Goal: Information Seeking & Learning: Learn about a topic

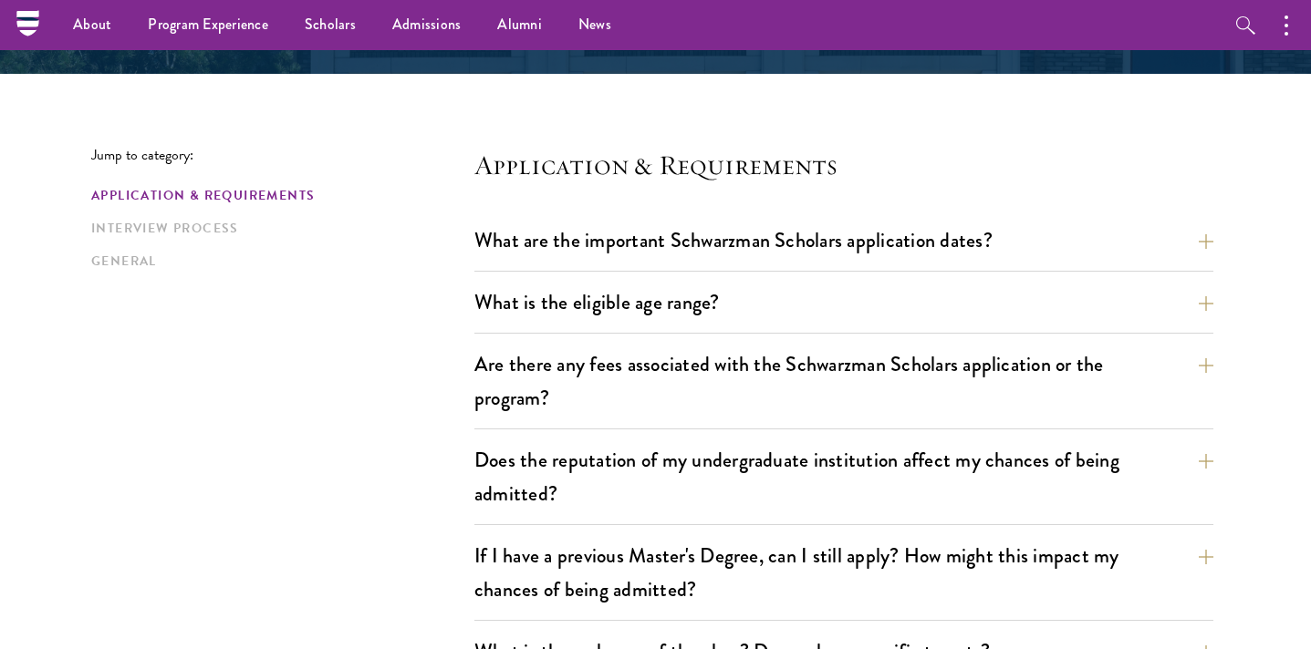
scroll to position [400, 0]
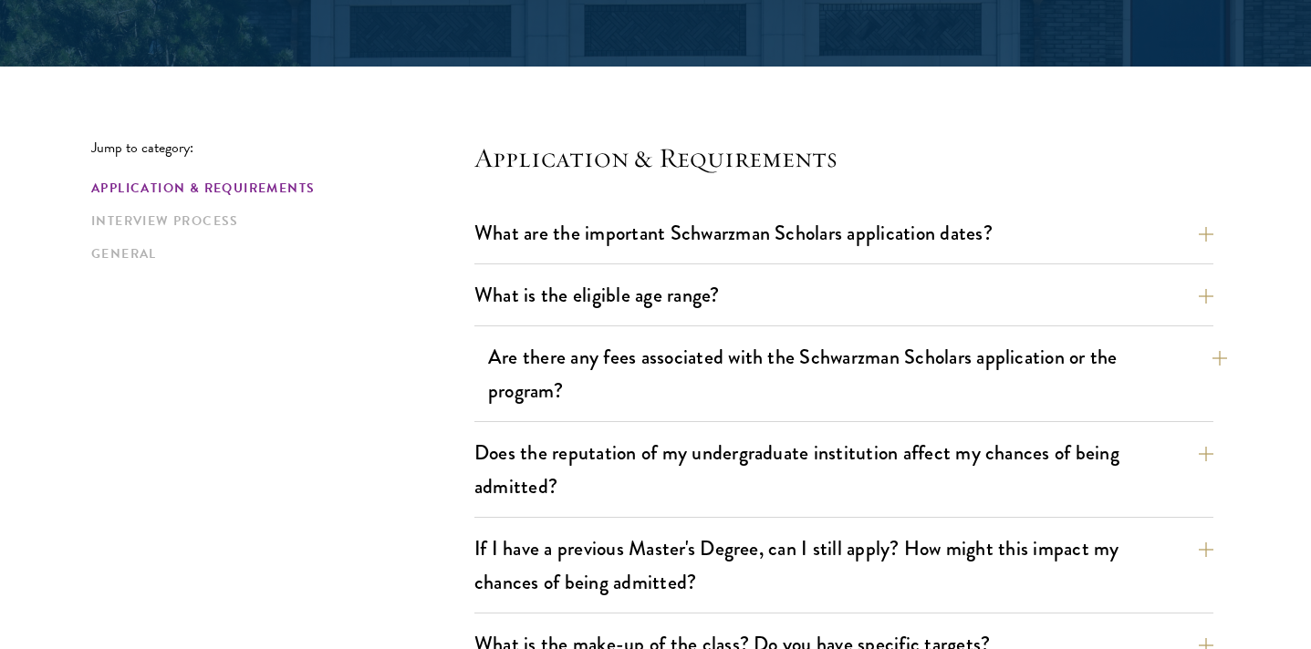
click at [1112, 359] on button "Are there any fees associated with the Schwarzman Scholars application or the p…" at bounding box center [857, 374] width 739 height 75
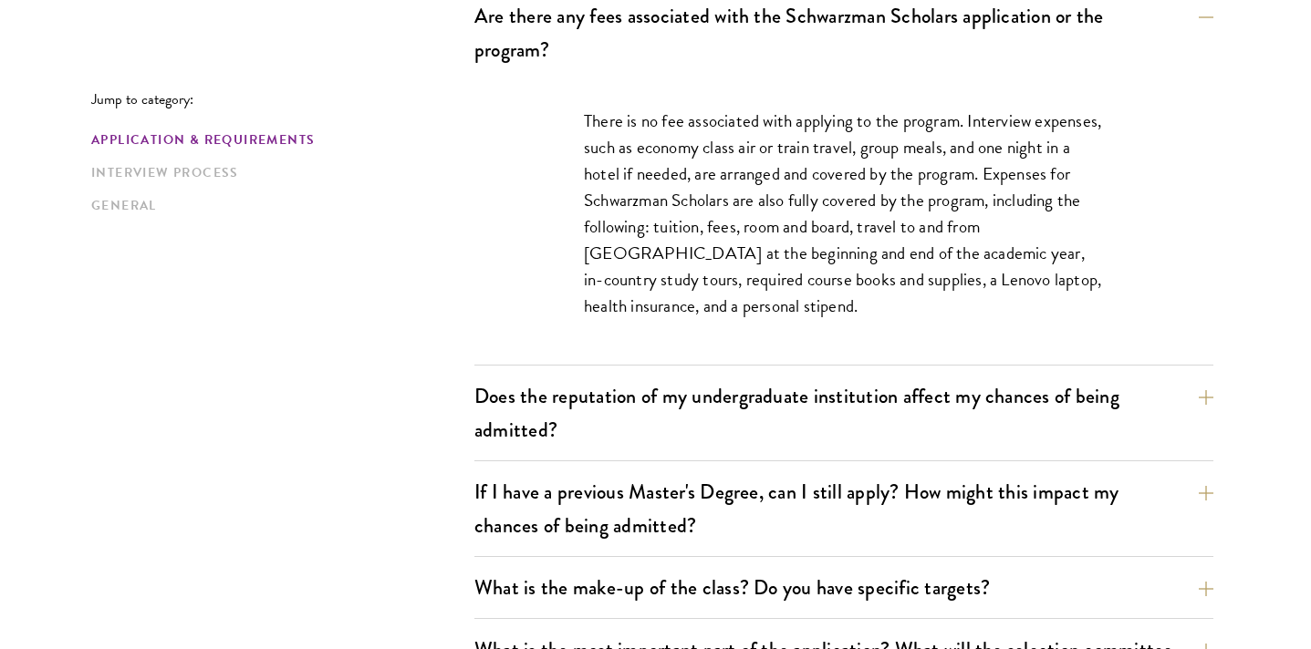
scroll to position [774, 0]
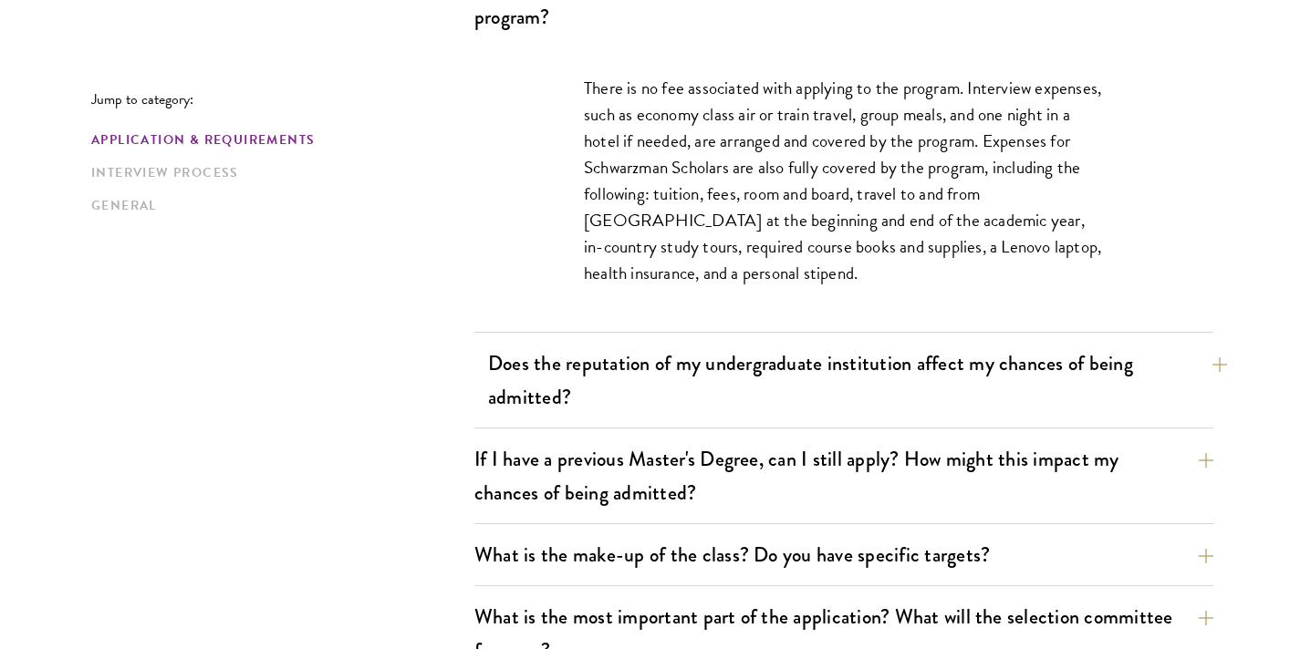
click at [1105, 359] on button "Does the reputation of my undergraduate institution affect my chances of being …" at bounding box center [857, 380] width 739 height 75
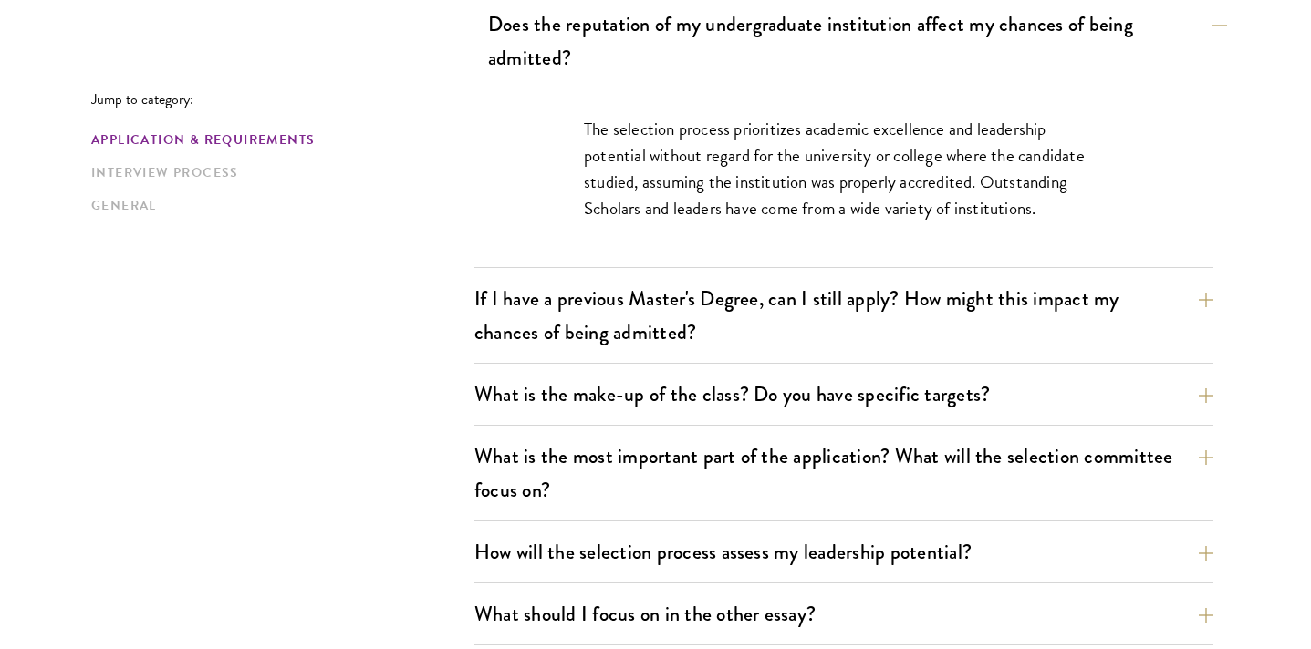
scroll to position [870, 0]
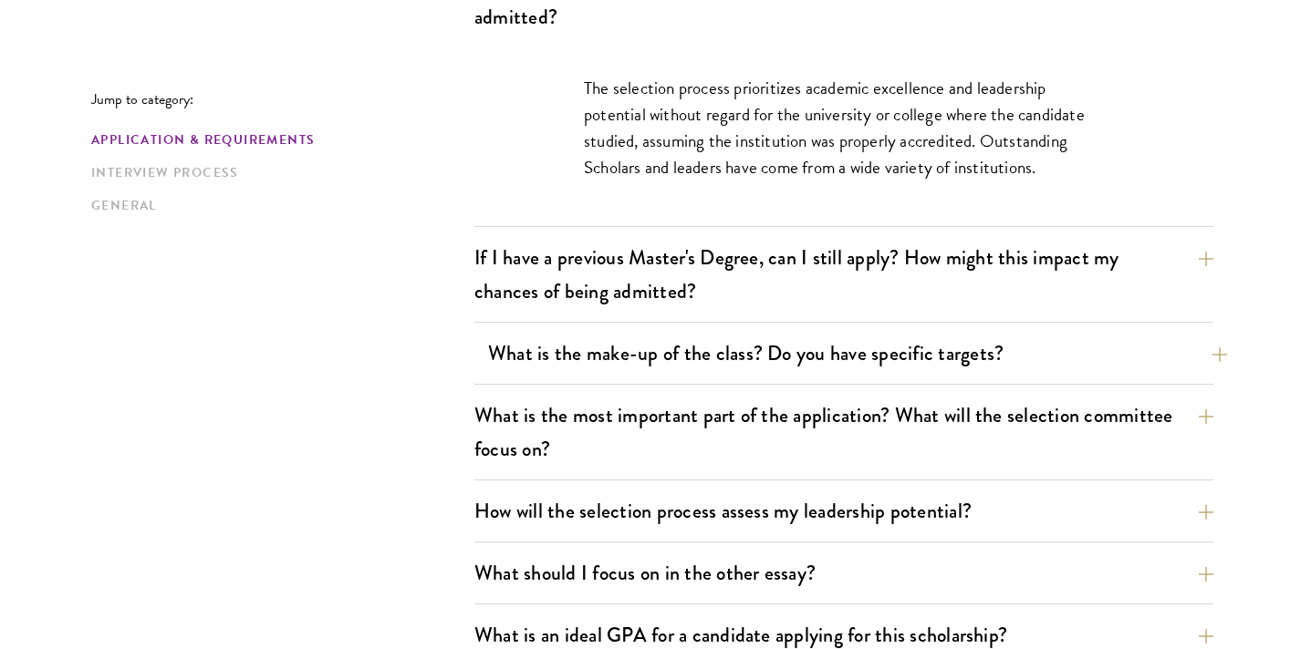
click at [1105, 359] on button "What is the make-up of the class? Do you have specific targets?" at bounding box center [857, 353] width 739 height 41
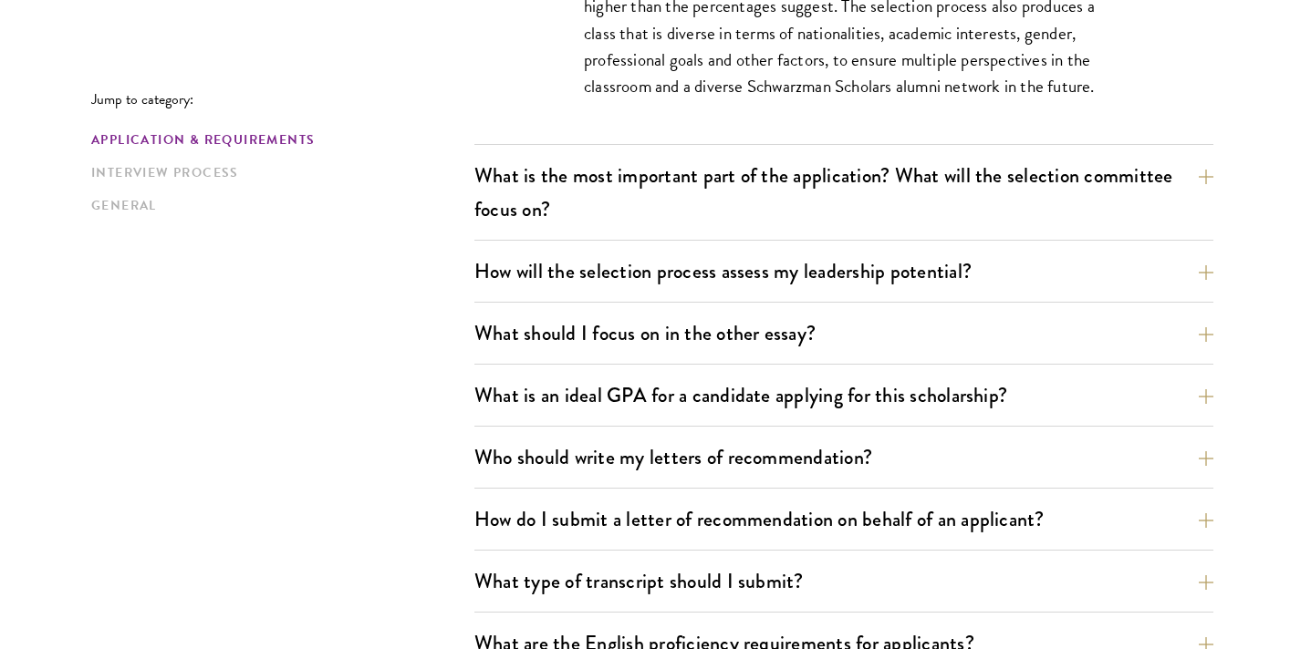
scroll to position [1297, 0]
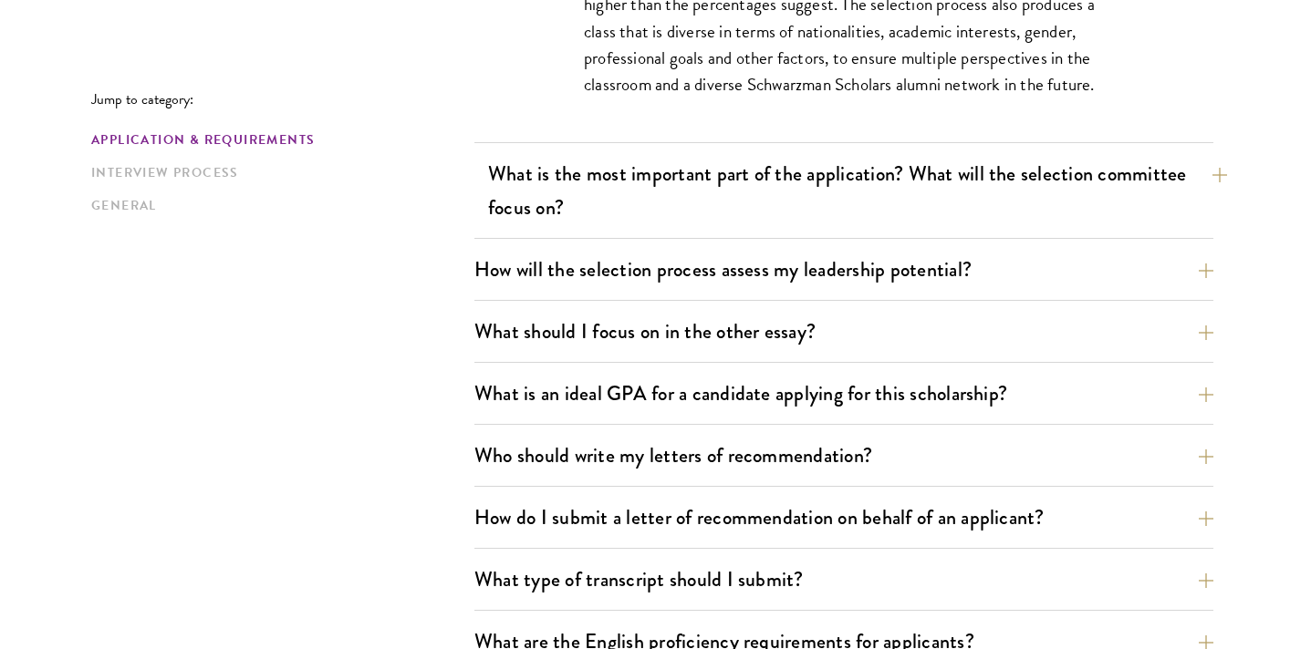
click at [1103, 176] on button "What is the most important part of the application? What will the selection com…" at bounding box center [857, 190] width 739 height 75
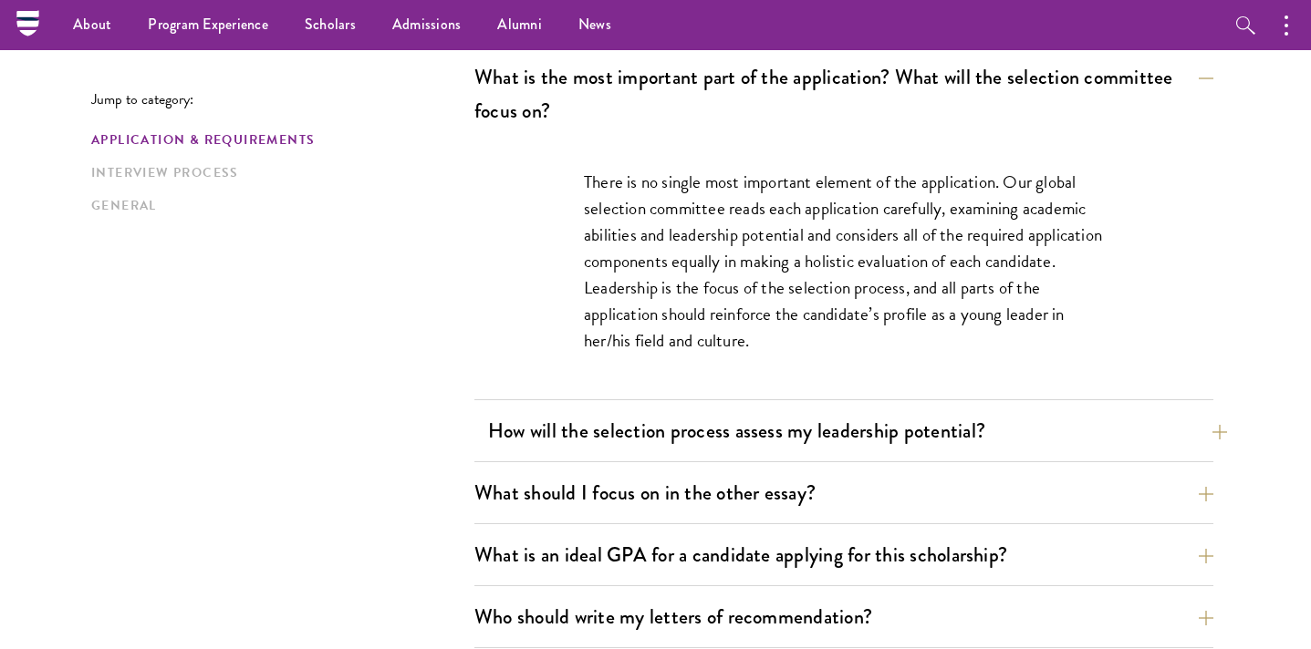
scroll to position [981, 0]
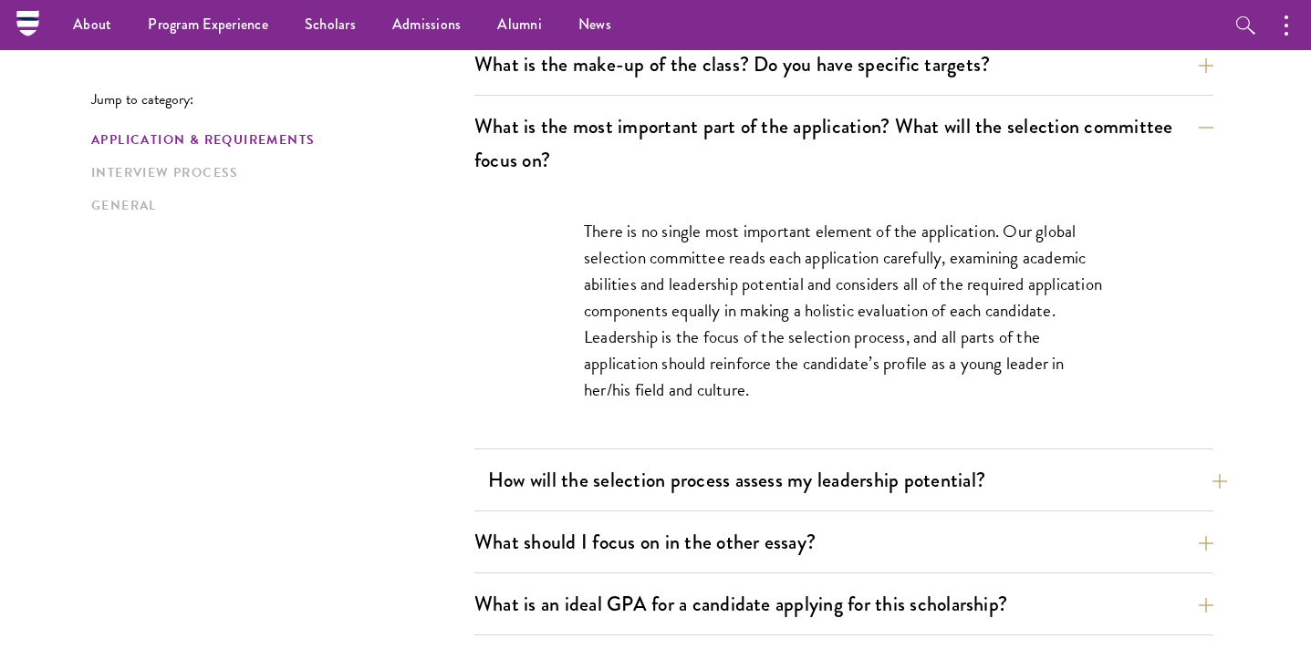
click at [861, 494] on button "How will the selection process assess my leadership potential?" at bounding box center [857, 480] width 739 height 41
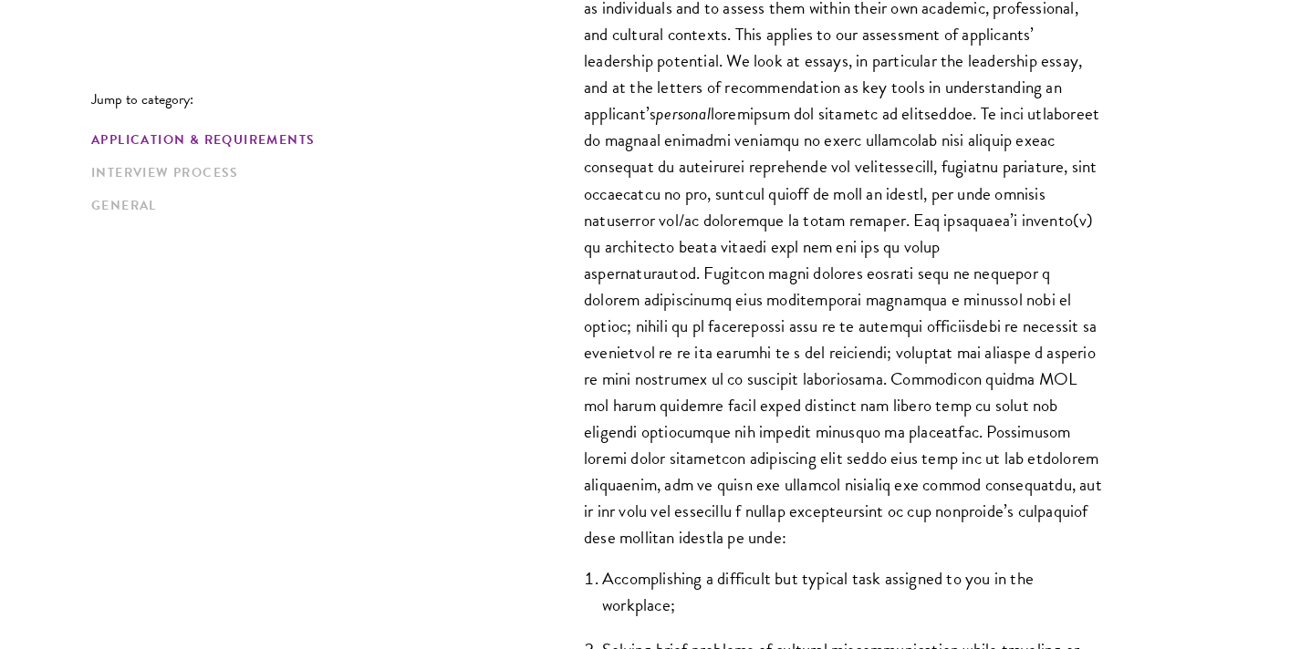
scroll to position [1298, 0]
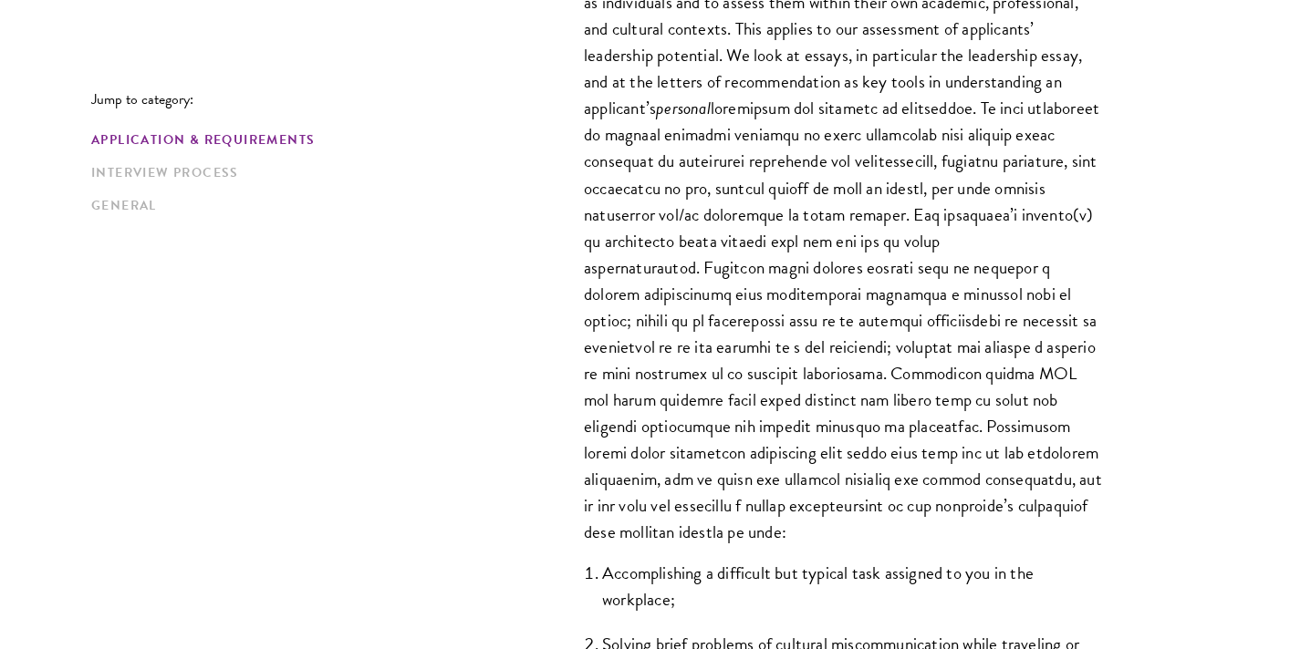
click at [618, 488] on p "The Schwarzman Scholars selection process strives to understand candidates as i…" at bounding box center [844, 254] width 520 height 583
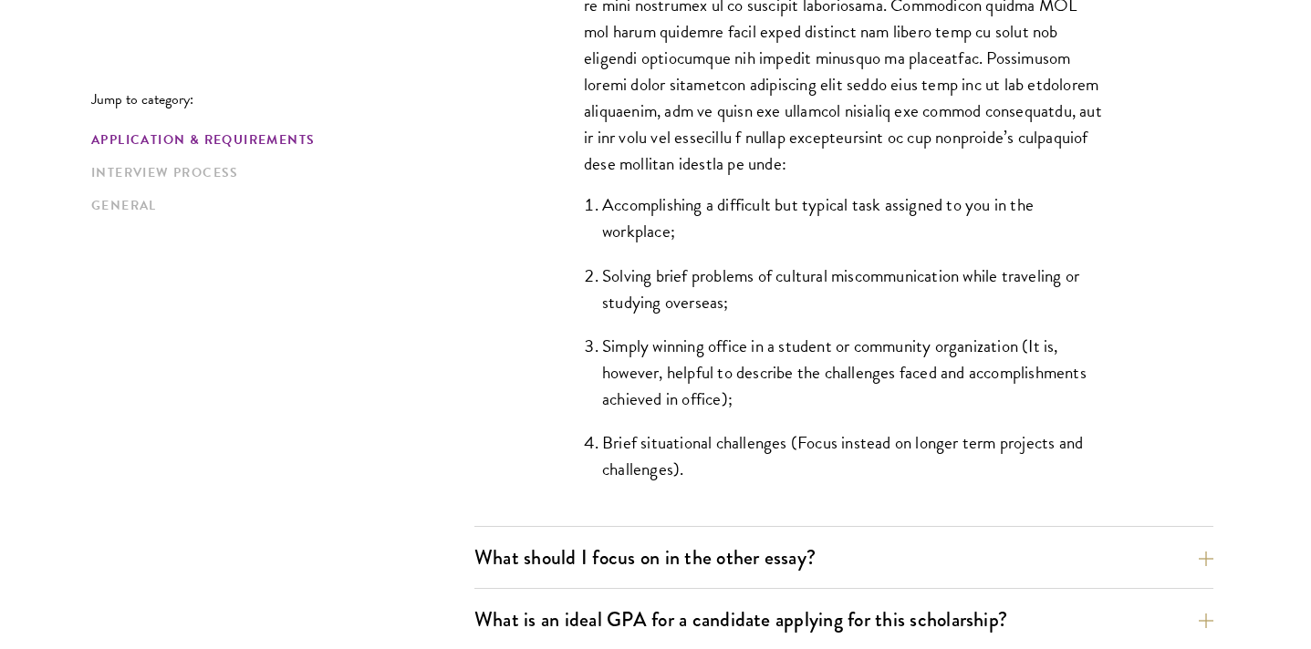
scroll to position [1719, 0]
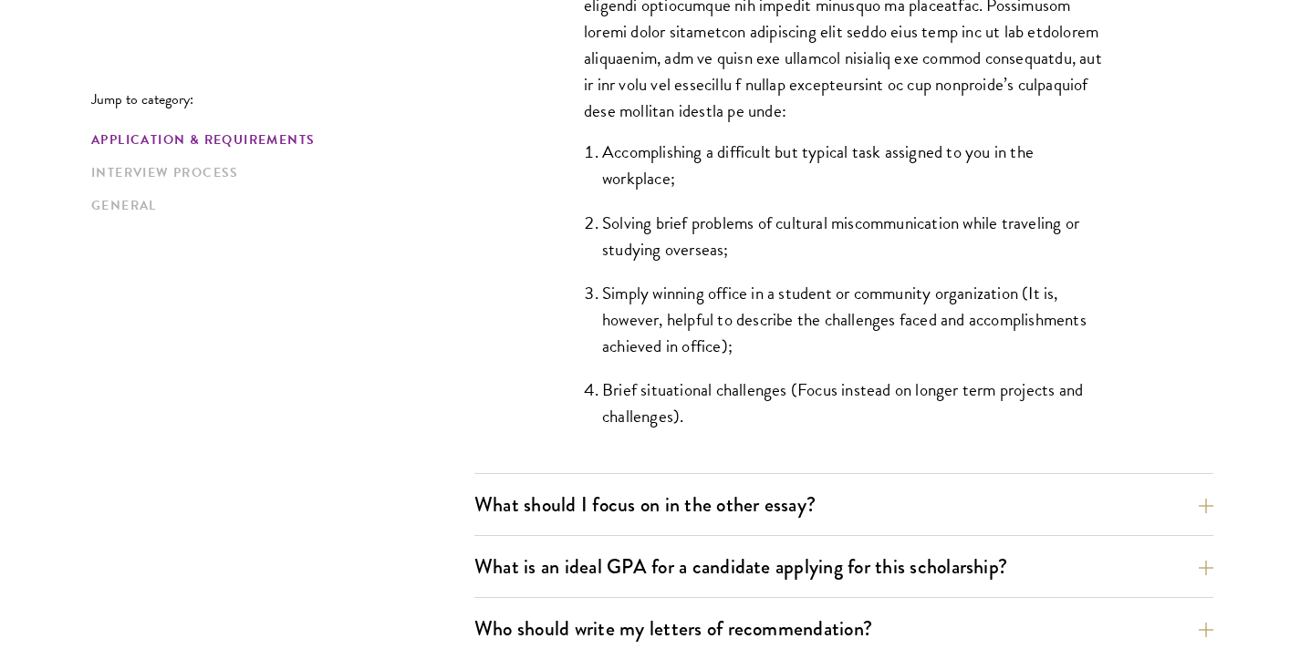
click at [718, 476] on div "What are the important Schwarzman Scholars application dates? Applicants who ho…" at bounding box center [843, 93] width 739 height 2398
click at [718, 483] on div "What are the important Schwarzman Scholars application dates? Applicants who ho…" at bounding box center [843, 93] width 739 height 2398
click at [718, 504] on button "What should I focus on in the other essay?" at bounding box center [857, 504] width 739 height 41
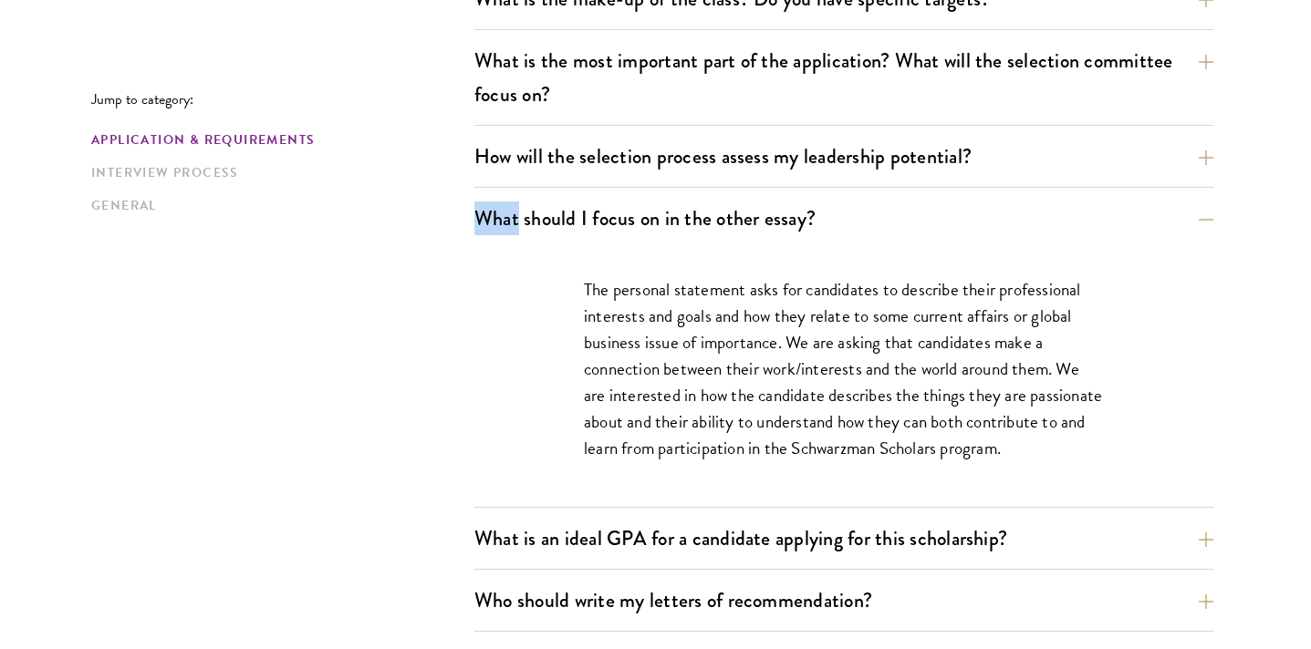
scroll to position [1062, 0]
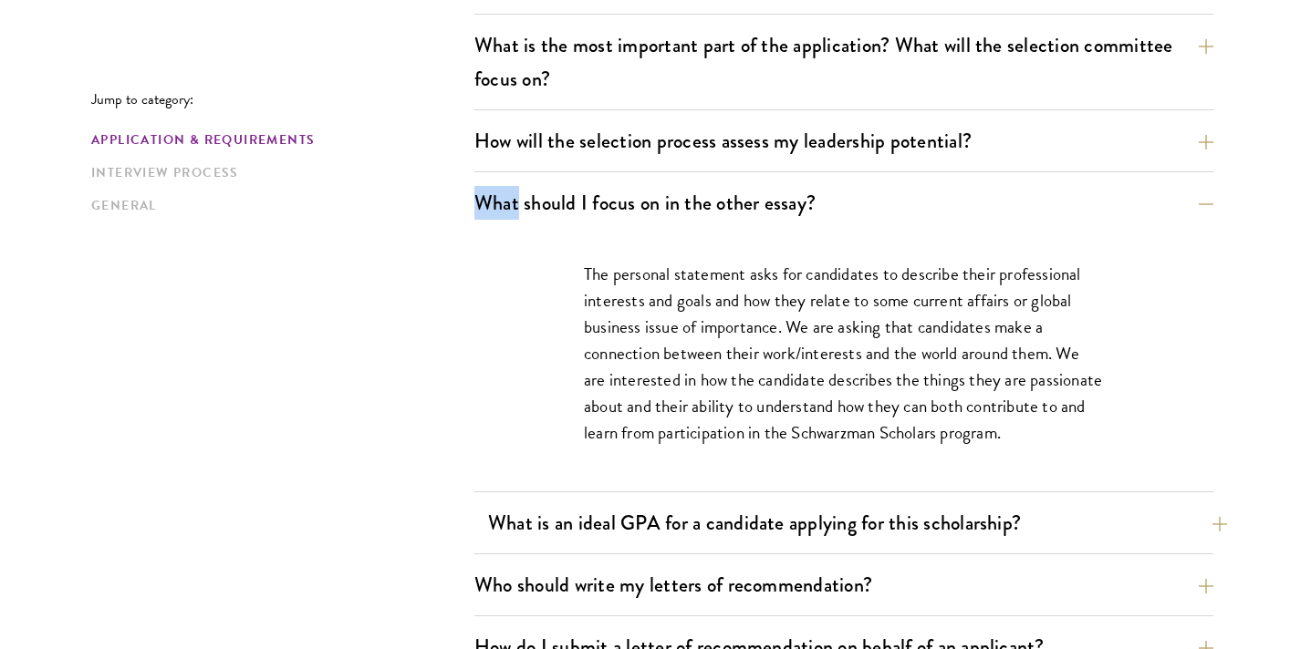
click at [754, 508] on button "What is an ideal GPA for a candidate applying for this scholarship?" at bounding box center [857, 523] width 739 height 41
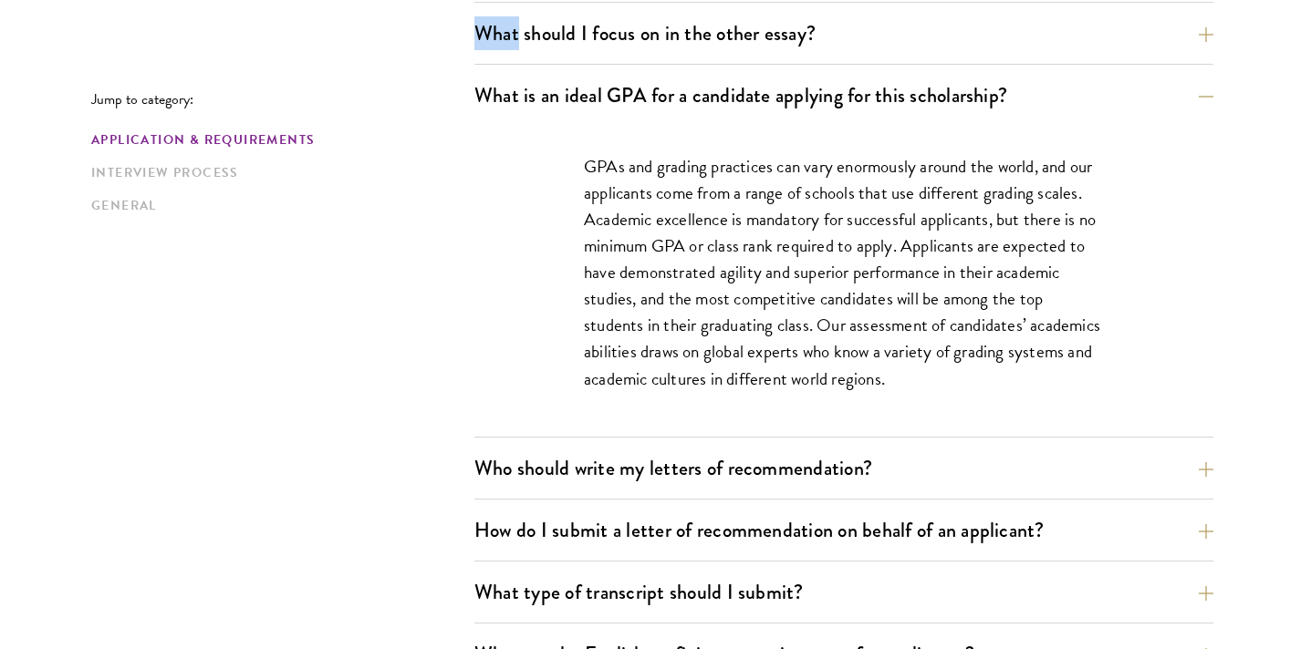
scroll to position [1249, 0]
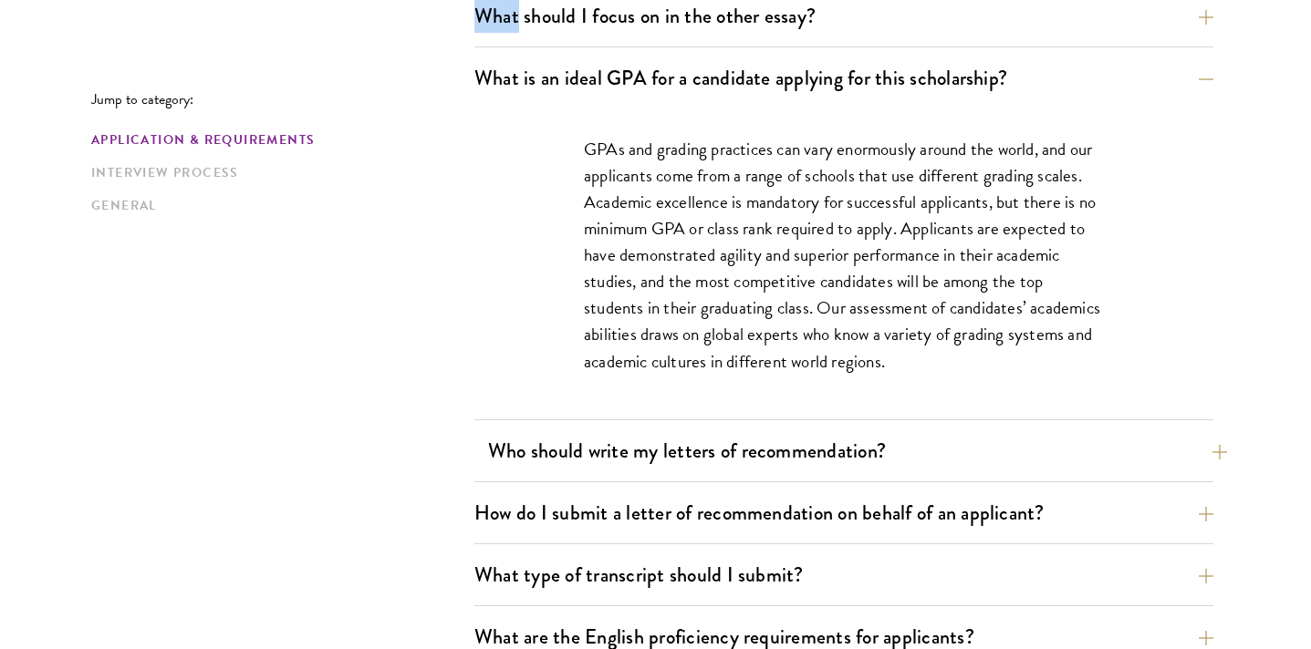
click at [769, 466] on button "Who should write my letters of recommendation?" at bounding box center [857, 451] width 739 height 41
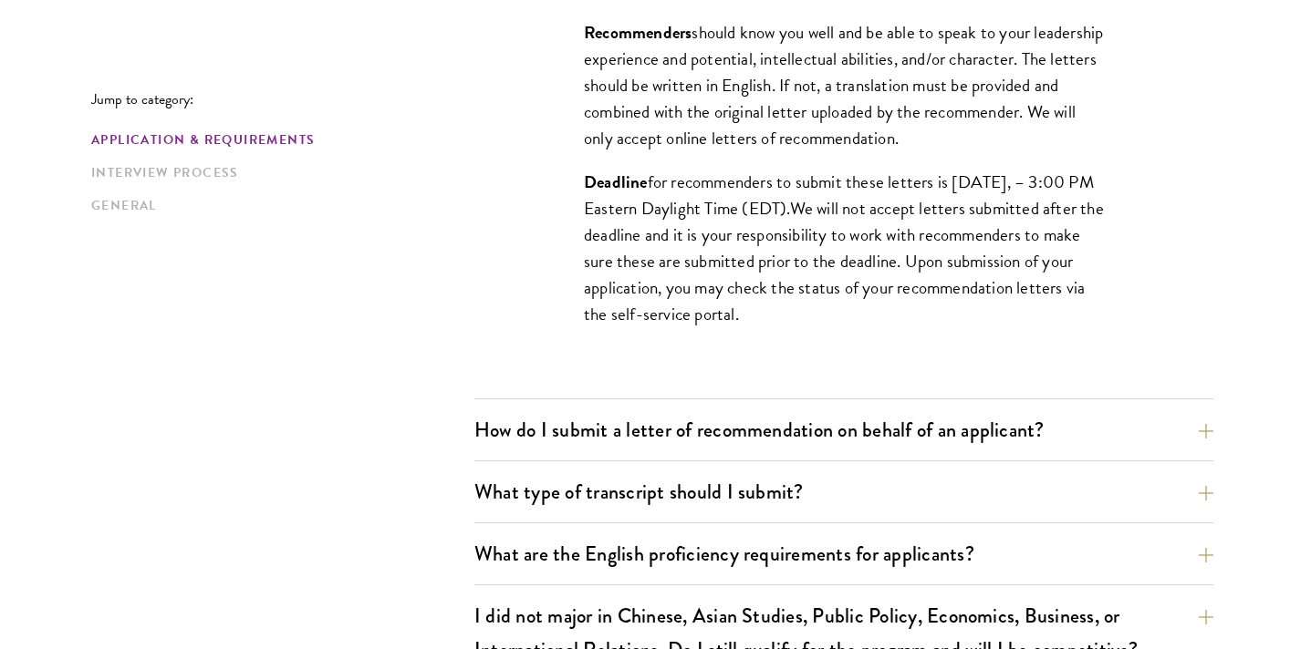
scroll to position [1979, 0]
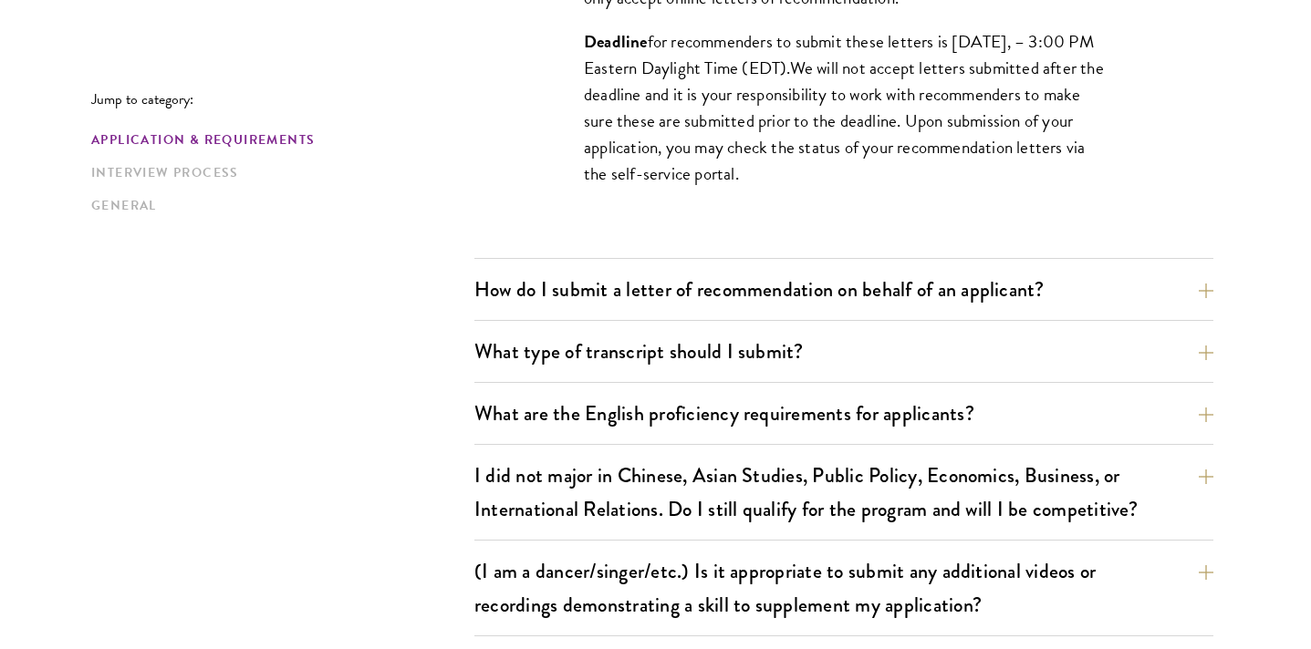
click at [799, 314] on div "How do I submit a letter of recommendation on behalf of an applicant? All recom…" at bounding box center [843, 295] width 739 height 52
click at [798, 294] on button "How do I submit a letter of recommendation on behalf of an applicant?" at bounding box center [857, 289] width 739 height 41
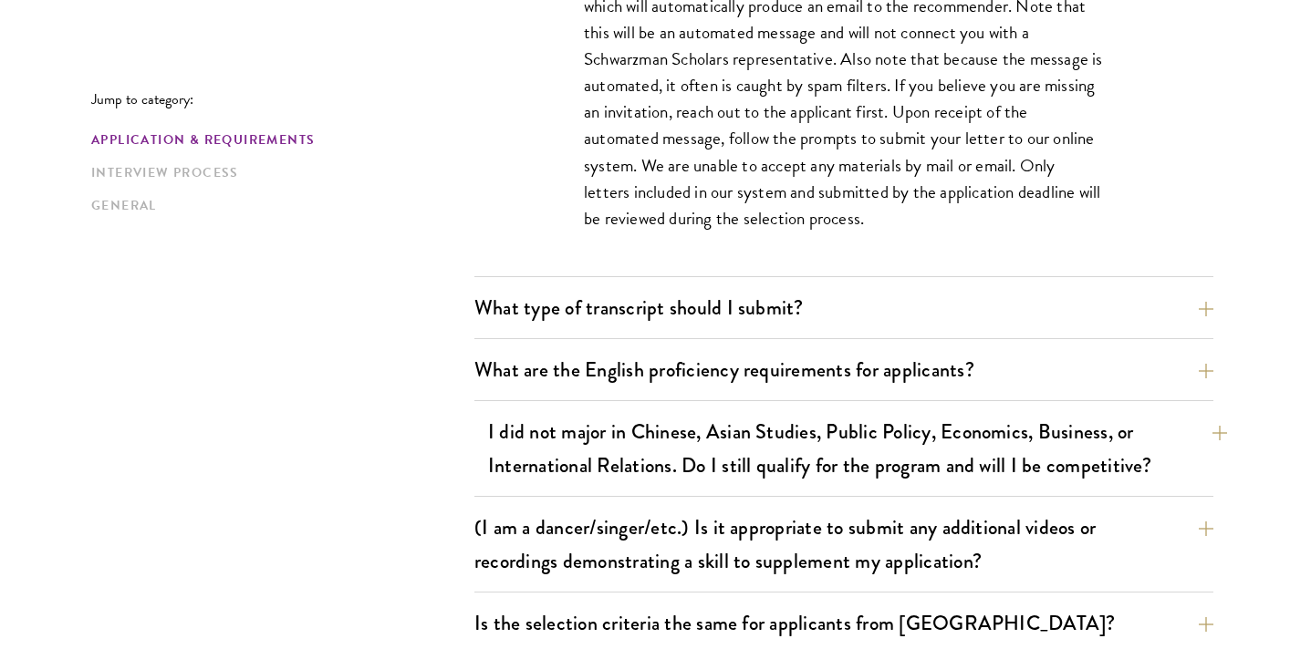
scroll to position [1585, 0]
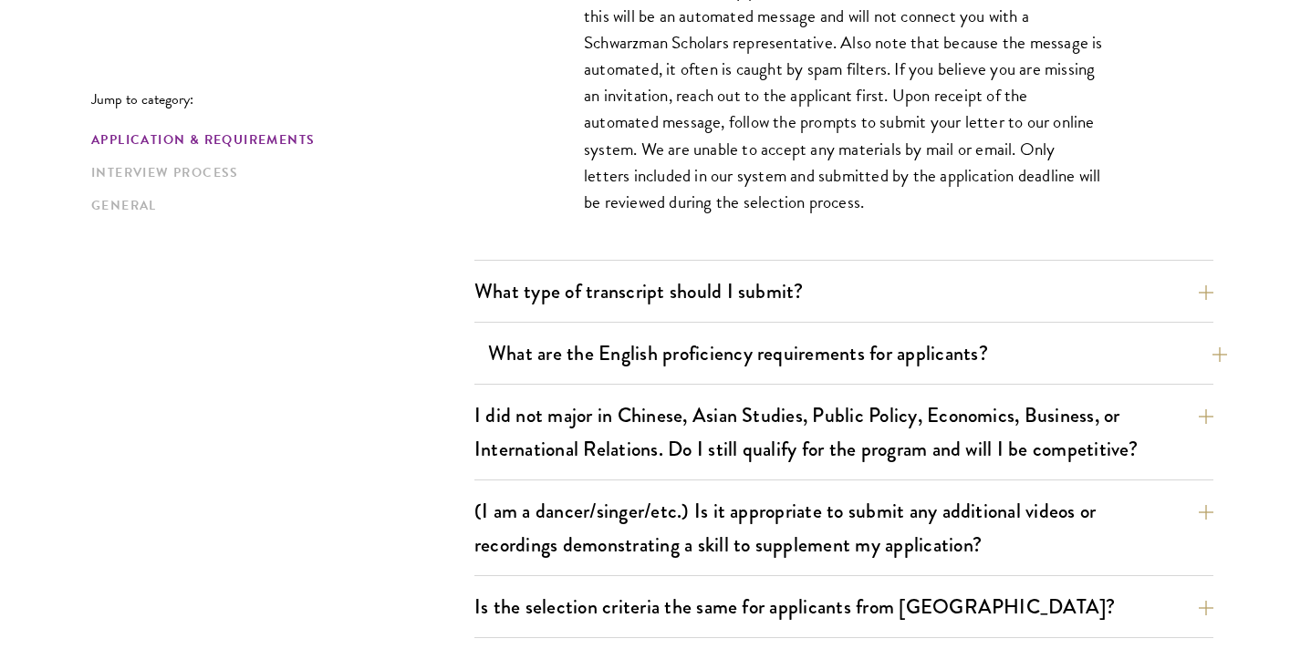
click at [833, 367] on button "What are the English proficiency requirements for applicants?" at bounding box center [857, 353] width 739 height 41
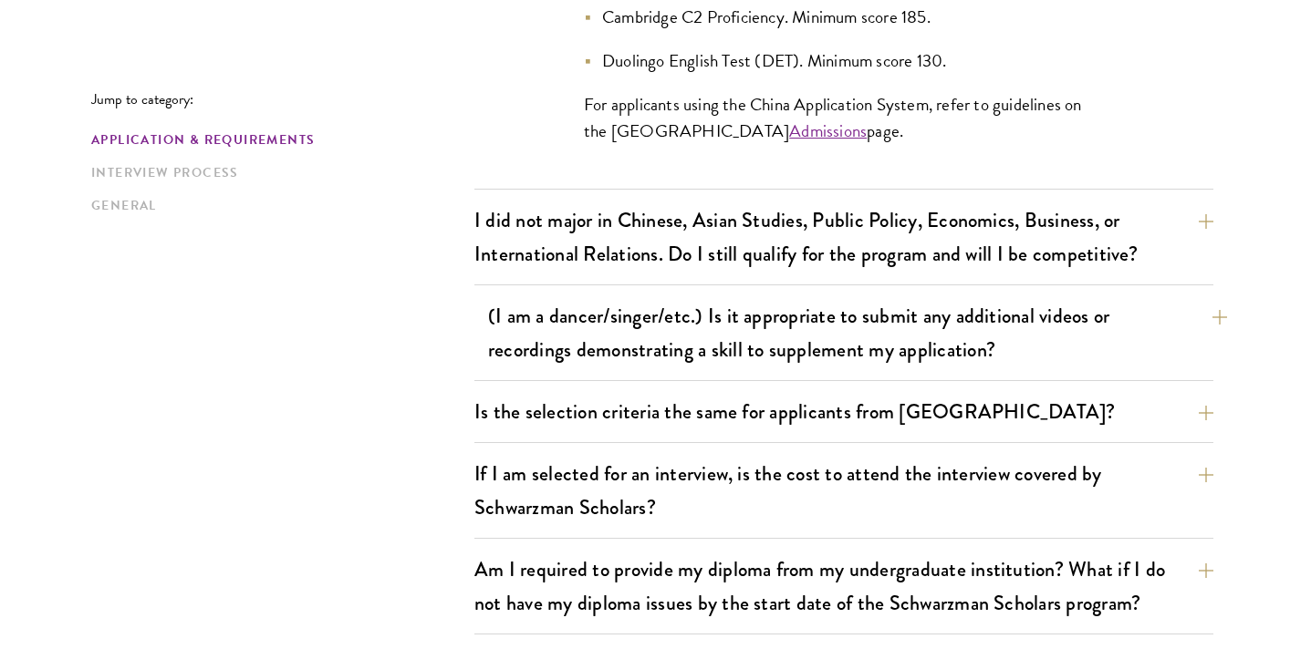
scroll to position [2059, 0]
click at [846, 328] on button "(I am a dancer/singer/etc.) Is it appropriate to submit any additional videos o…" at bounding box center [857, 332] width 739 height 75
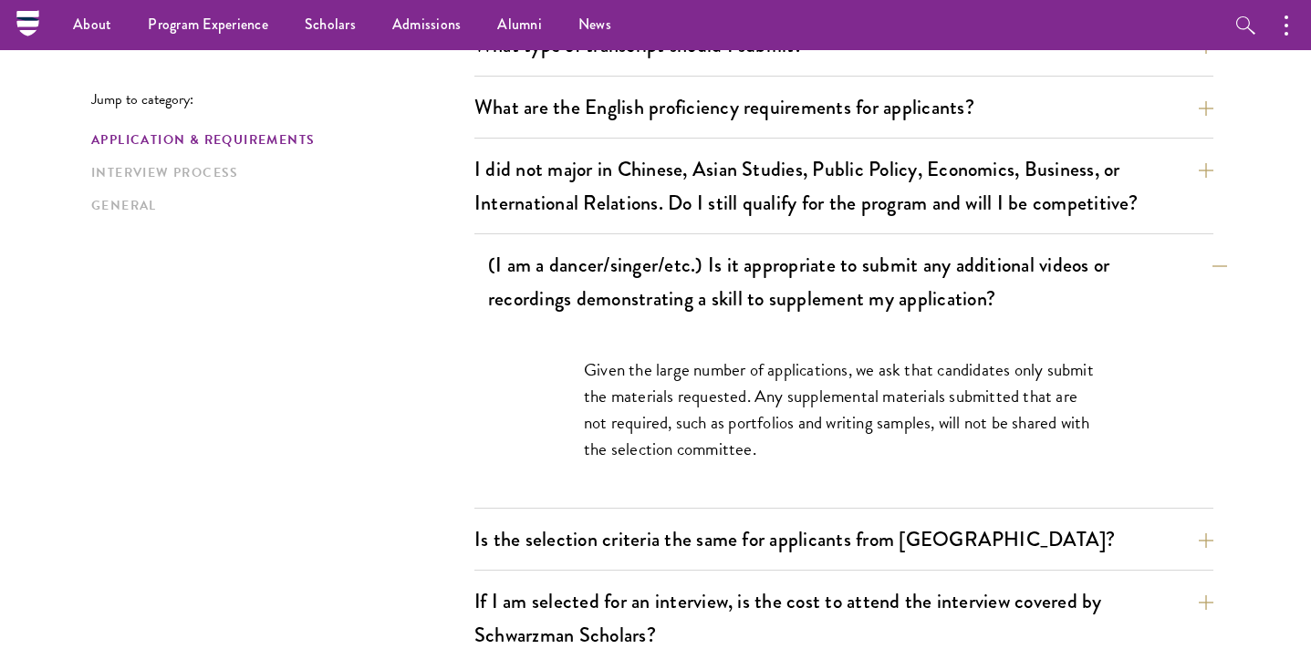
scroll to position [1496, 0]
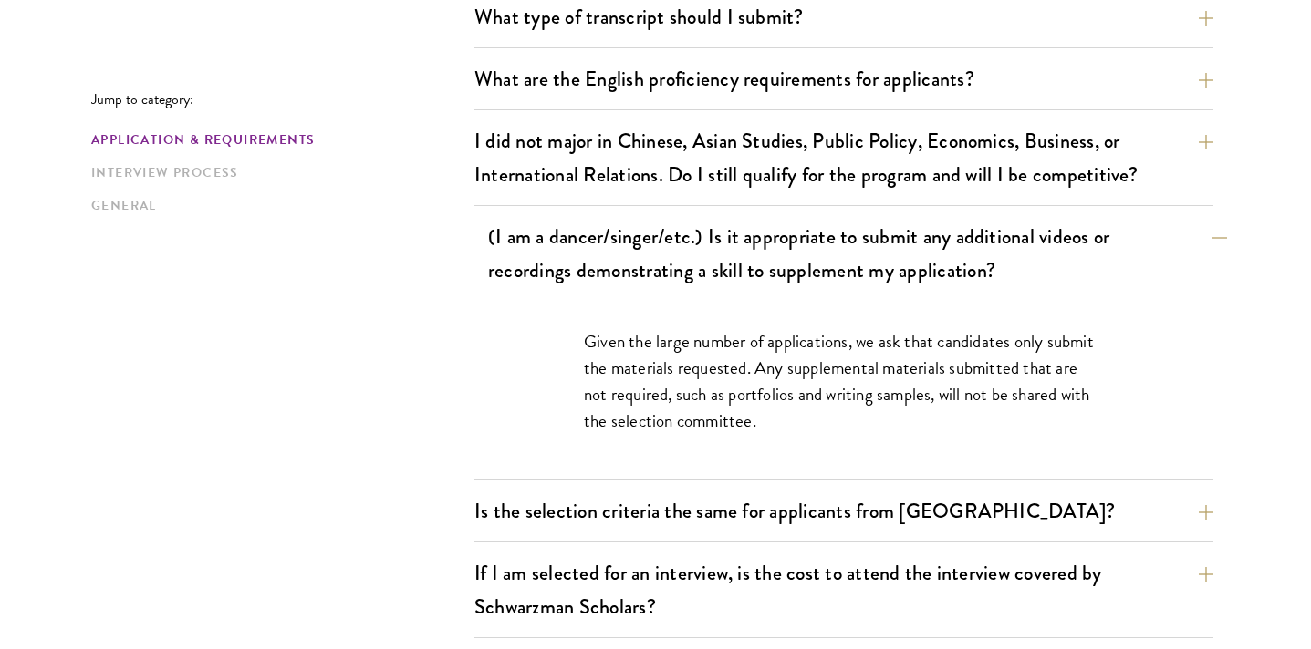
click at [851, 276] on button "(I am a dancer/singer/etc.) Is it appropriate to submit any additional videos o…" at bounding box center [857, 253] width 739 height 75
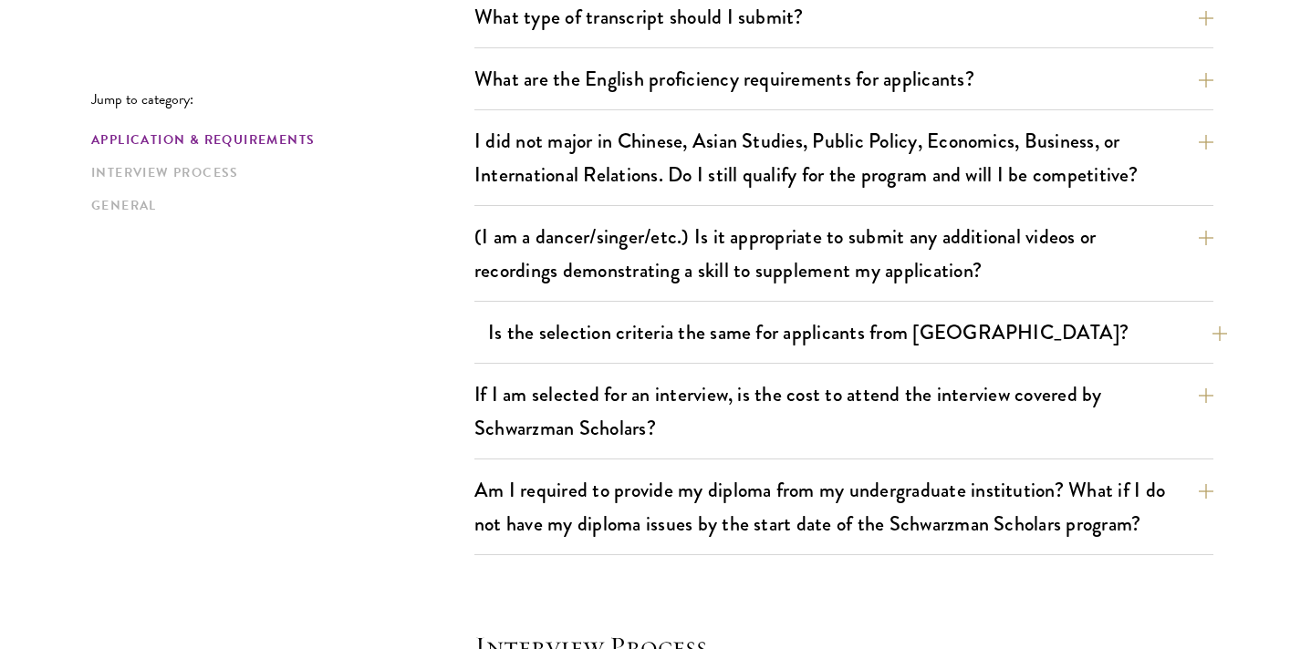
click at [855, 322] on button "Is the selection criteria the same for applicants from [GEOGRAPHIC_DATA]?" at bounding box center [857, 332] width 739 height 41
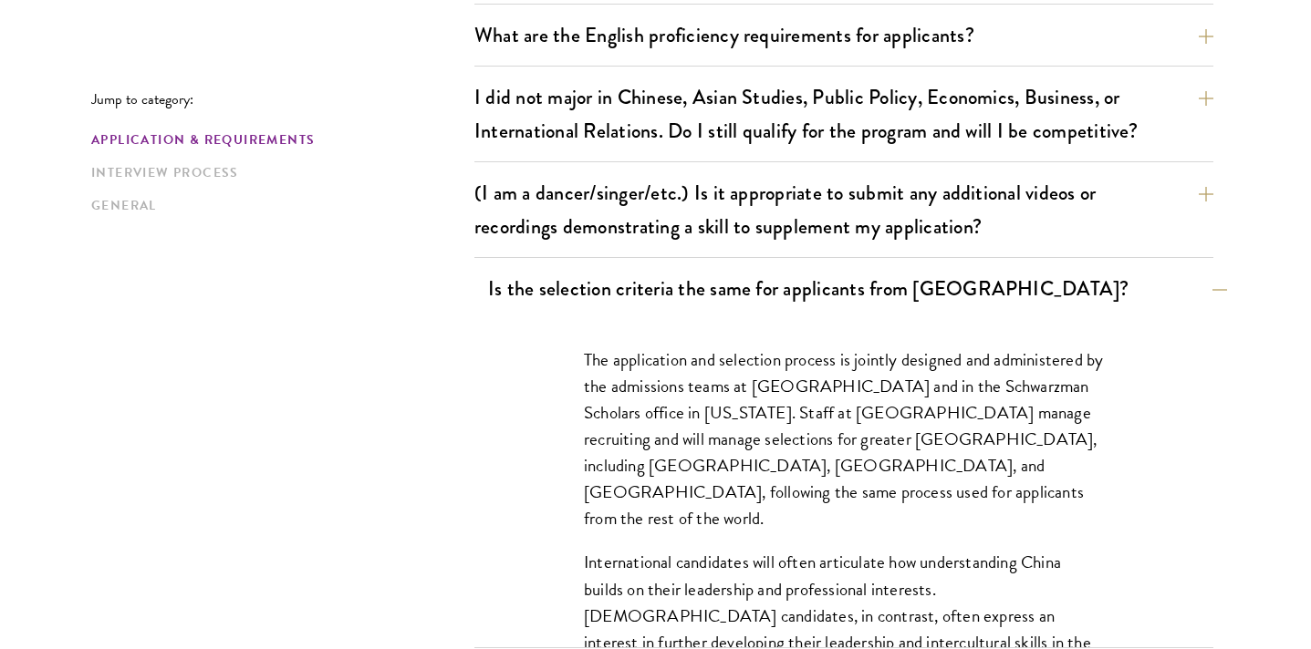
scroll to position [1544, 0]
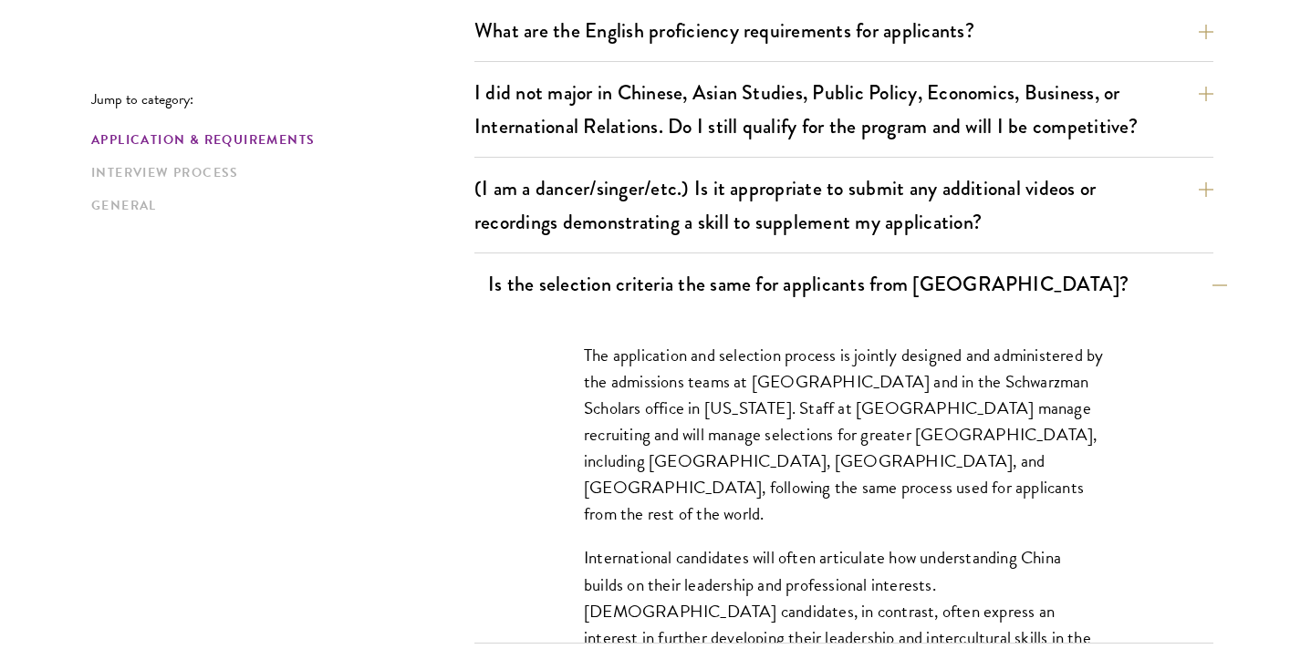
click at [850, 299] on button "Is the selection criteria the same for applicants from [GEOGRAPHIC_DATA]?" at bounding box center [857, 284] width 739 height 41
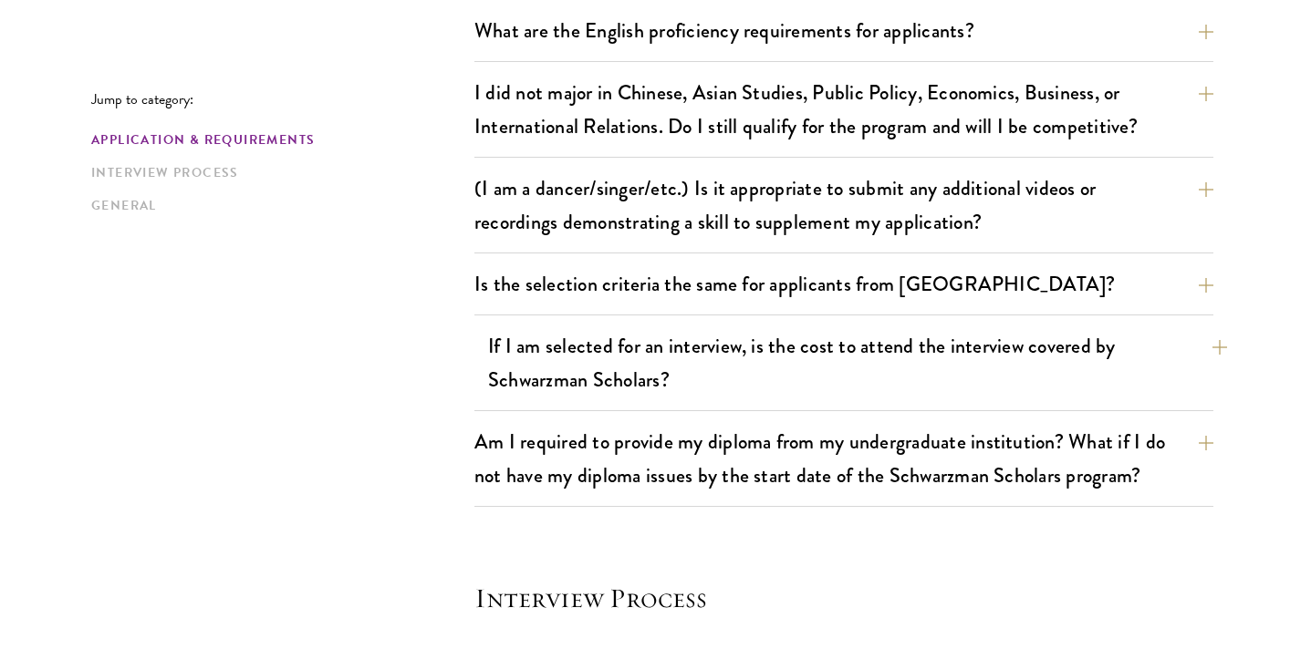
click at [805, 390] on button "If I am selected for an interview, is the cost to attend the interview covered …" at bounding box center [857, 363] width 739 height 75
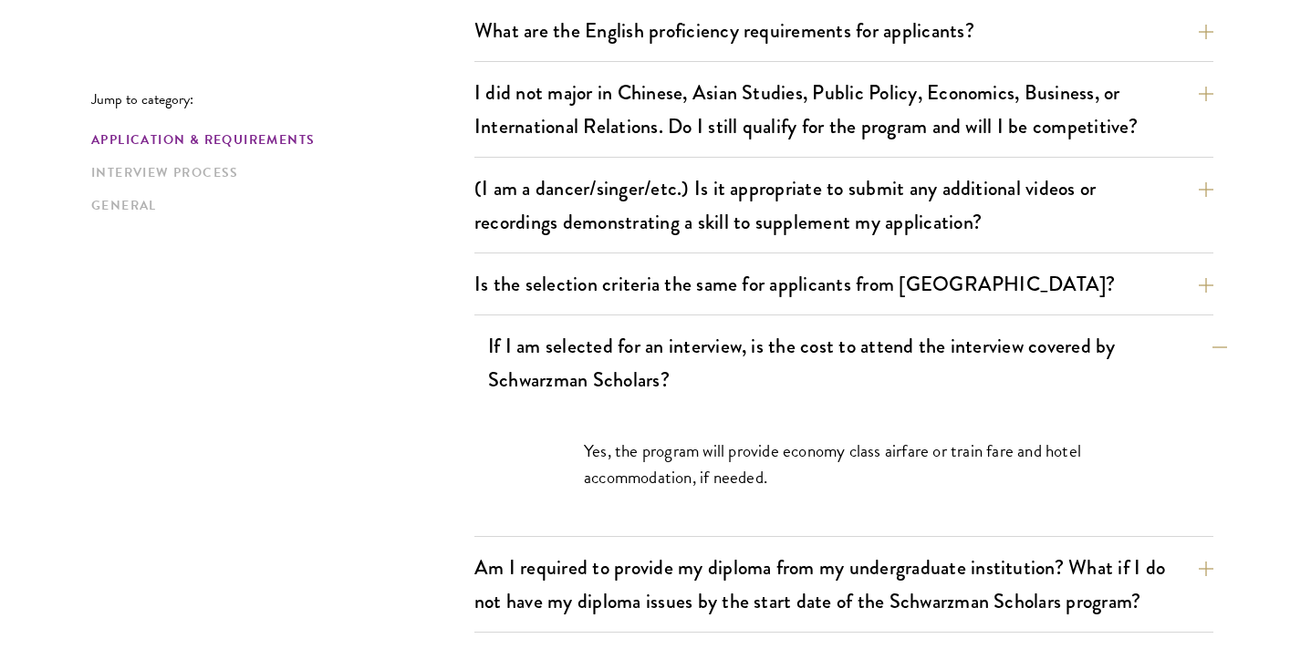
click at [805, 388] on button "If I am selected for an interview, is the cost to attend the interview covered …" at bounding box center [857, 363] width 739 height 75
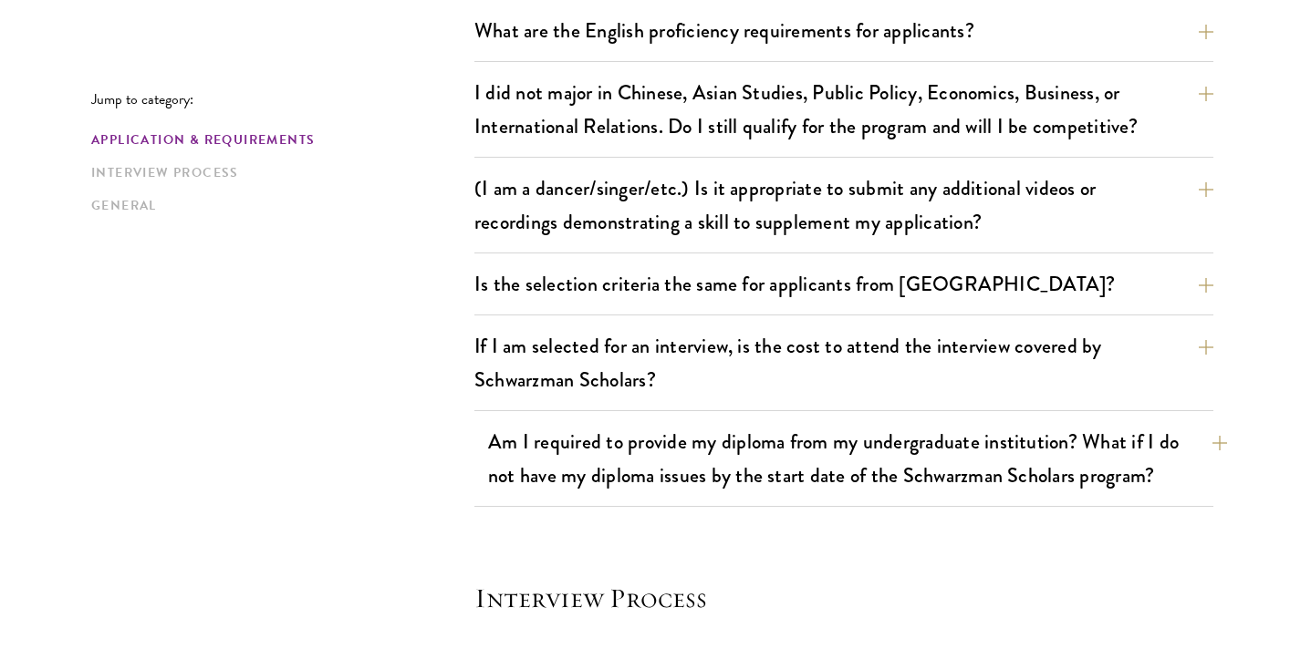
click at [795, 465] on button "Am I required to provide my diploma from my undergraduate institution? What if …" at bounding box center [857, 458] width 739 height 75
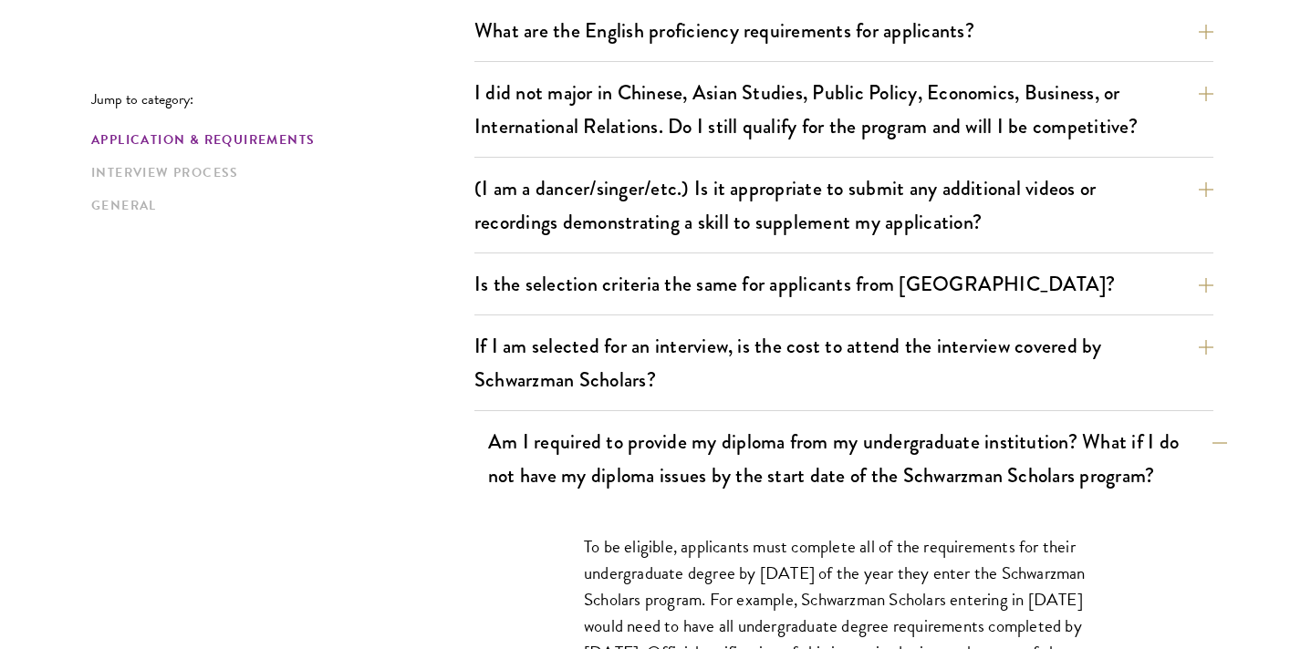
click at [795, 465] on button "Am I required to provide my diploma from my undergraduate institution? What if …" at bounding box center [857, 458] width 739 height 75
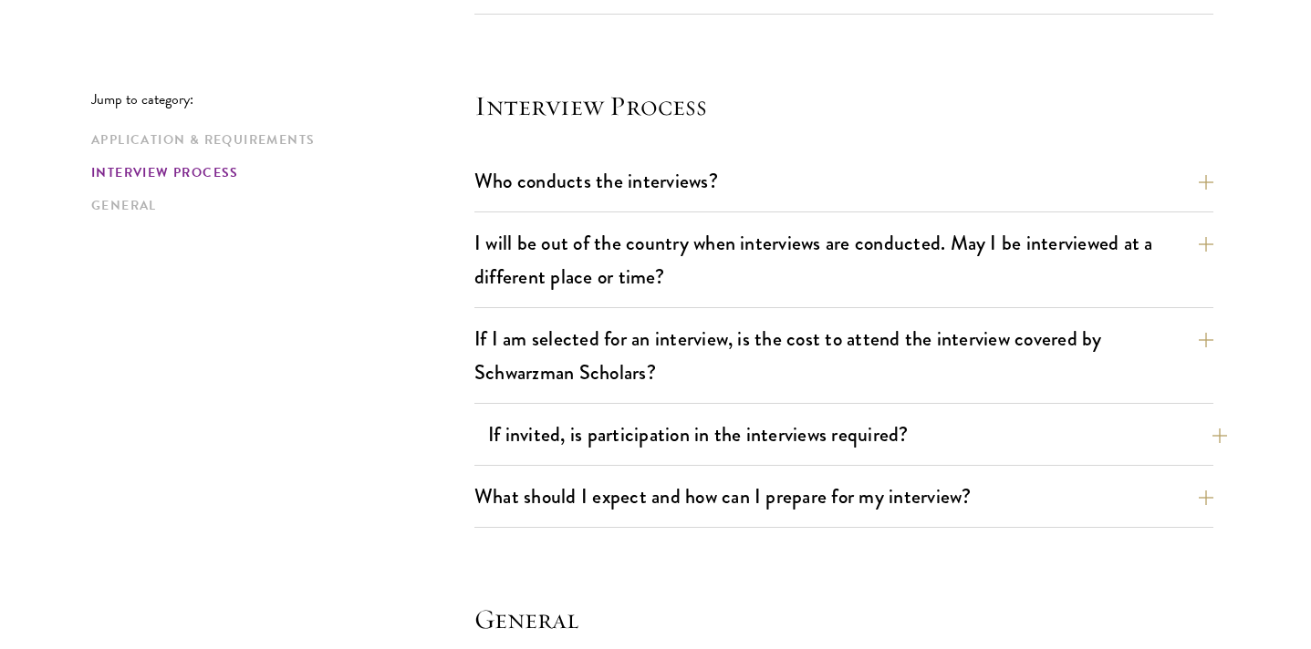
scroll to position [2048, 0]
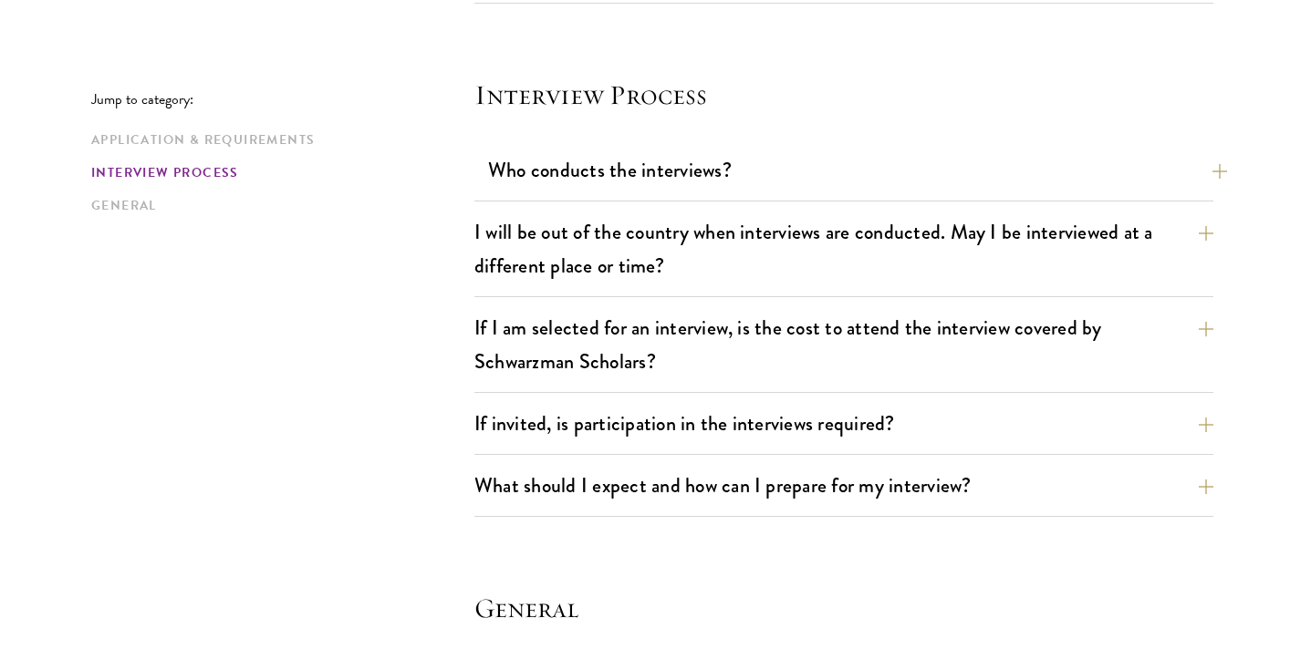
click at [840, 184] on button "Who conducts the interviews?" at bounding box center [857, 170] width 739 height 41
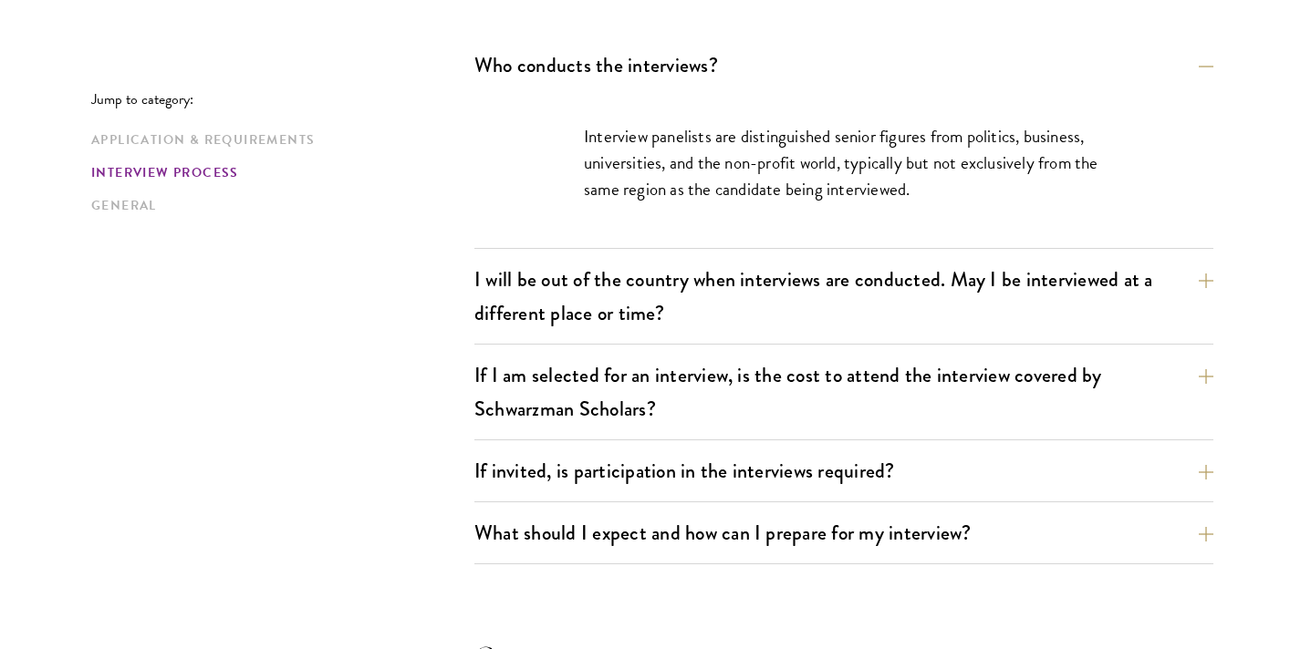
scroll to position [2171, 0]
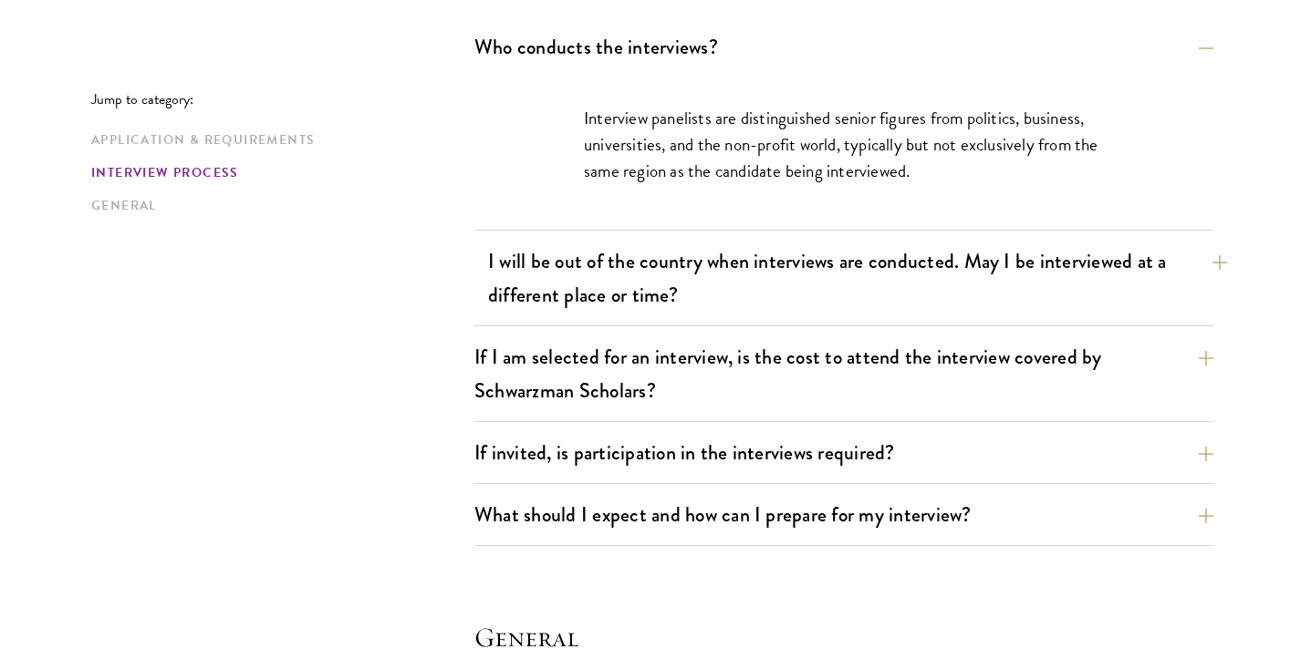
click at [842, 268] on button "I will be out of the country when interviews are conducted. May I be interviewe…" at bounding box center [857, 278] width 739 height 75
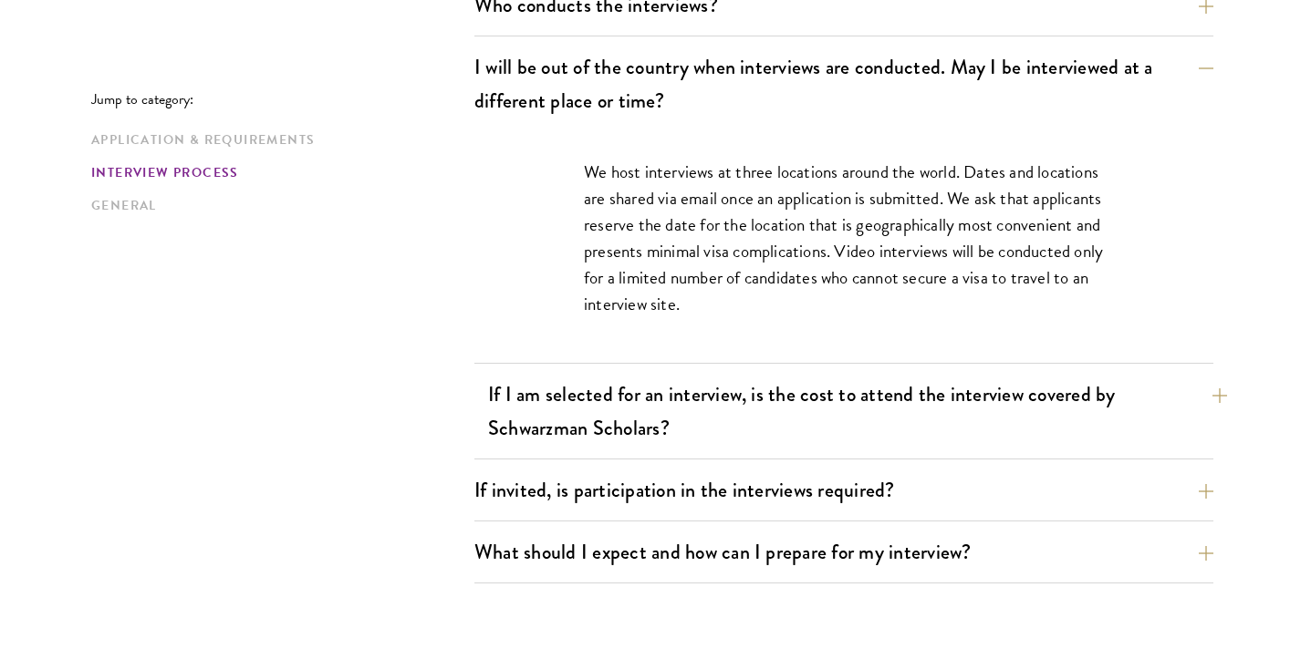
scroll to position [2217, 0]
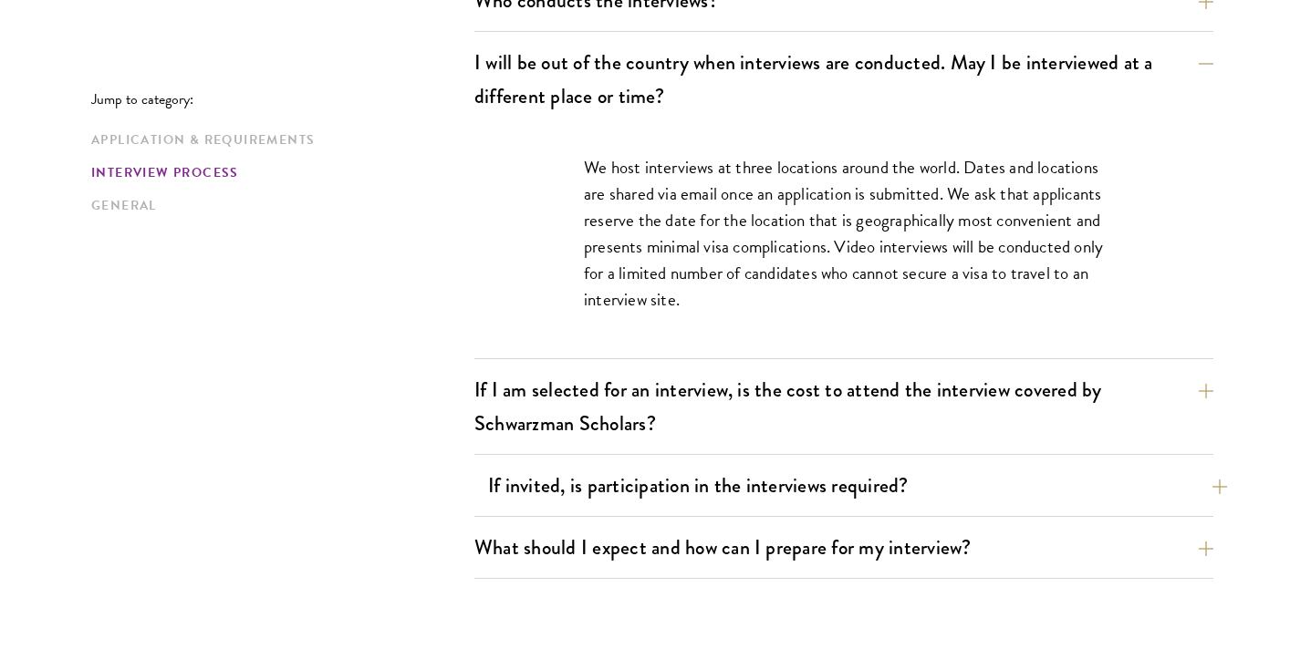
click at [866, 504] on button "If invited, is participation in the interviews required?" at bounding box center [857, 485] width 739 height 41
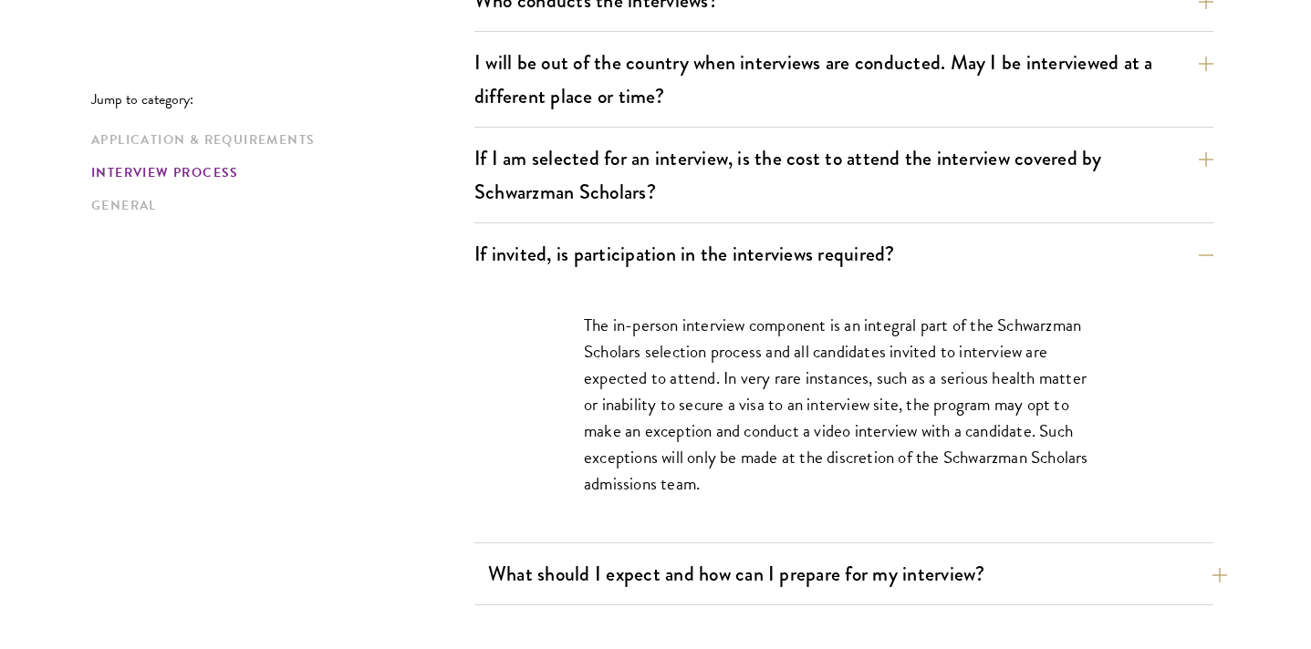
click at [857, 564] on button "What should I expect and how can I prepare for my interview?" at bounding box center [857, 574] width 739 height 41
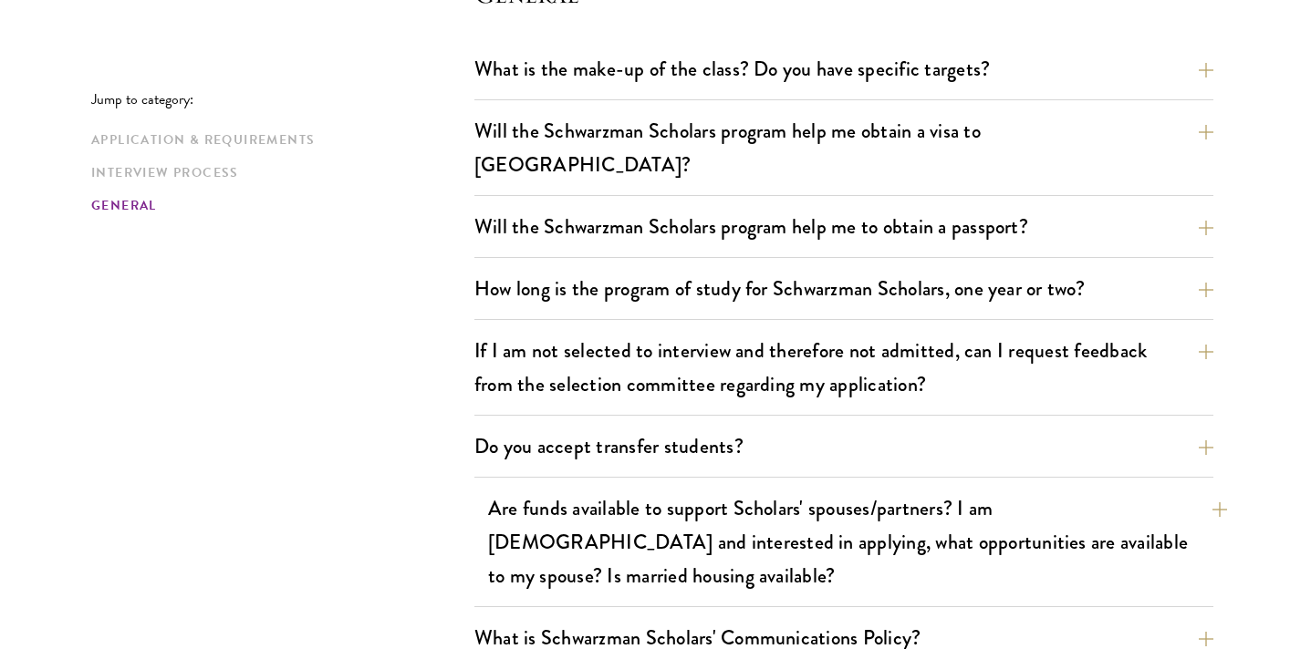
scroll to position [3798, 0]
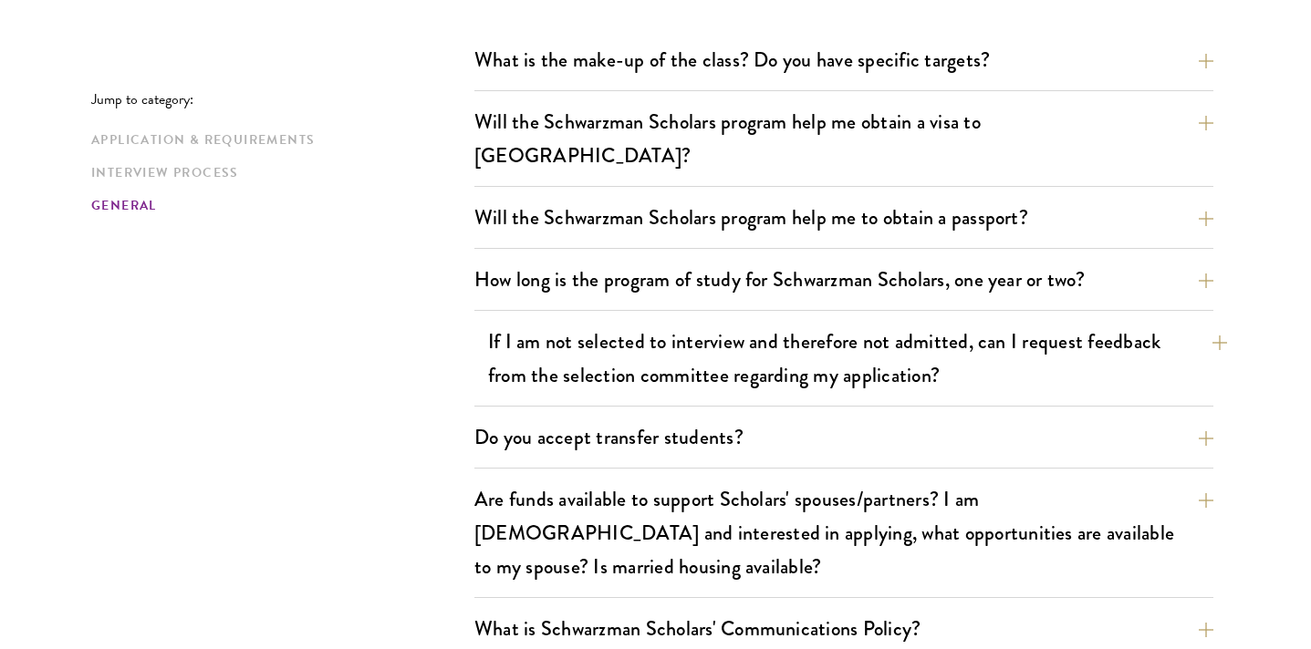
click at [838, 348] on button "If I am not selected to interview and therefore not admitted, can I request fee…" at bounding box center [857, 358] width 739 height 75
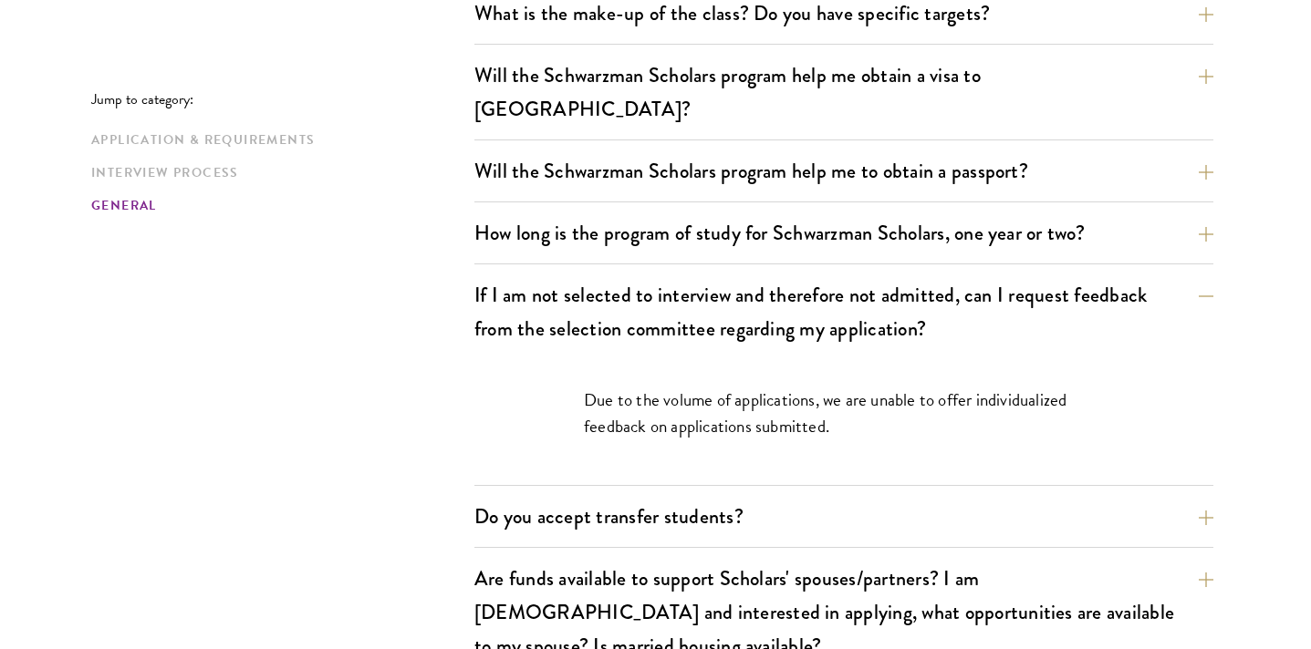
scroll to position [2719, 0]
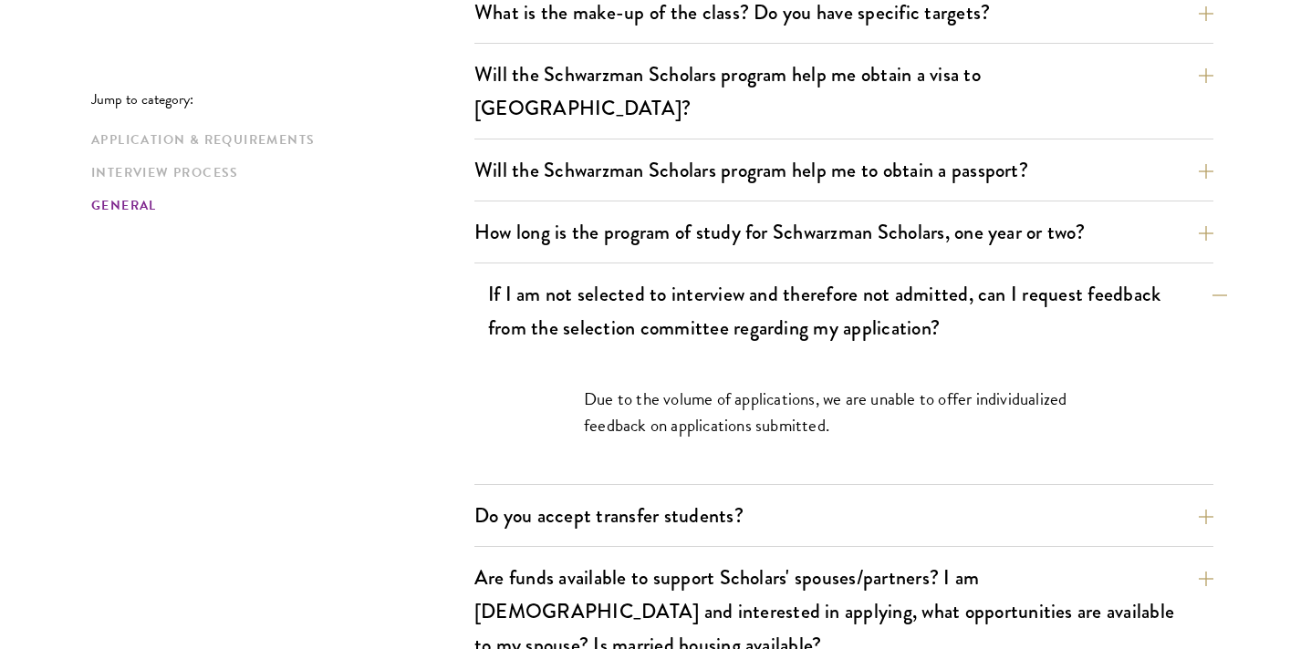
click at [841, 303] on button "If I am not selected to interview and therefore not admitted, can I request fee…" at bounding box center [857, 311] width 739 height 75
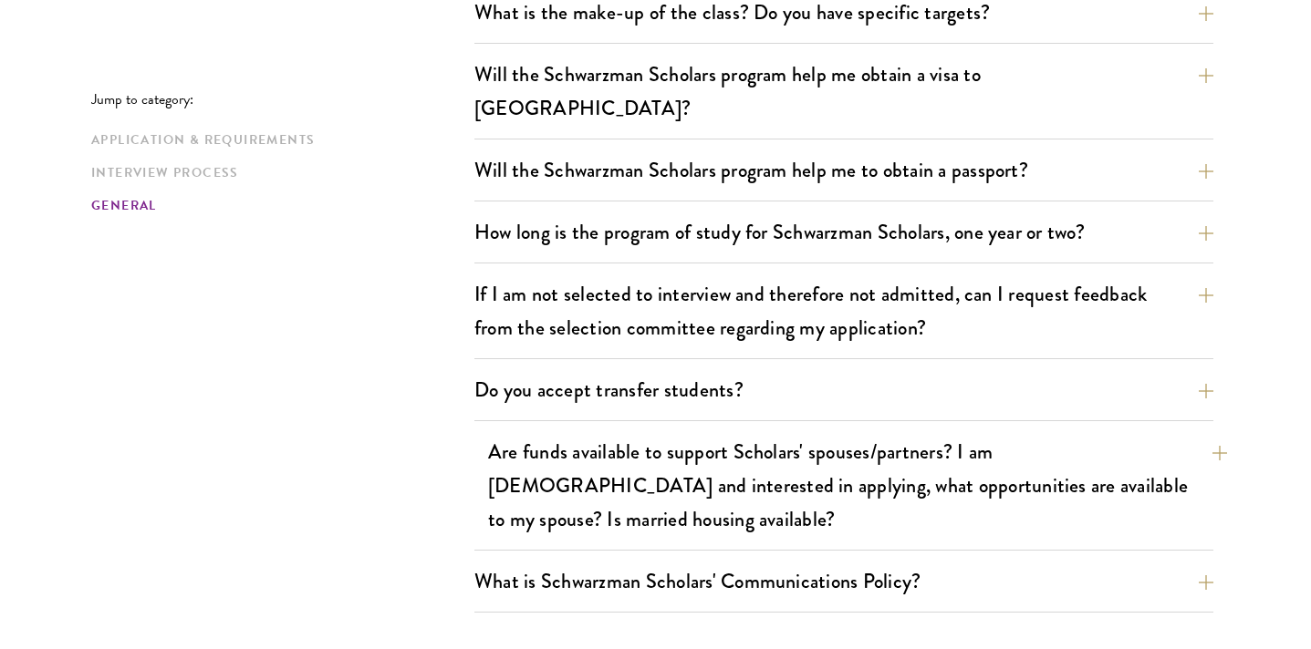
click at [878, 431] on button "Are funds available to support Scholars' spouses/partners? I am [DEMOGRAPHIC_DA…" at bounding box center [857, 485] width 739 height 109
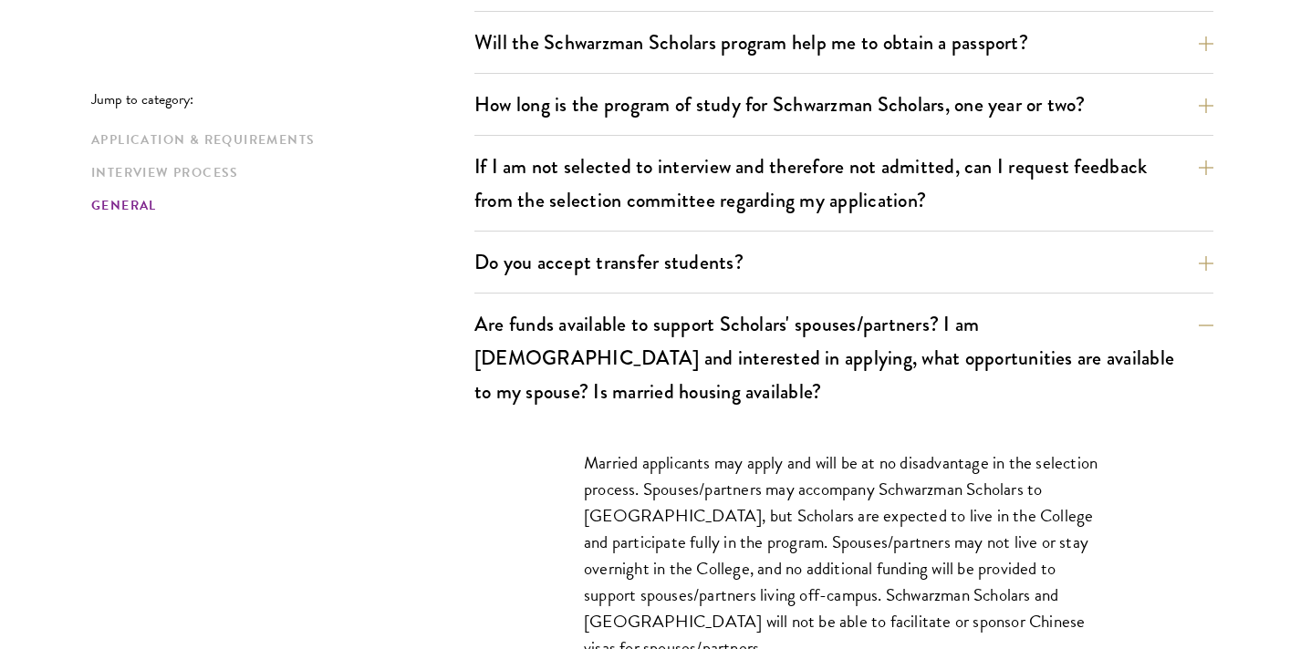
scroll to position [2852, 0]
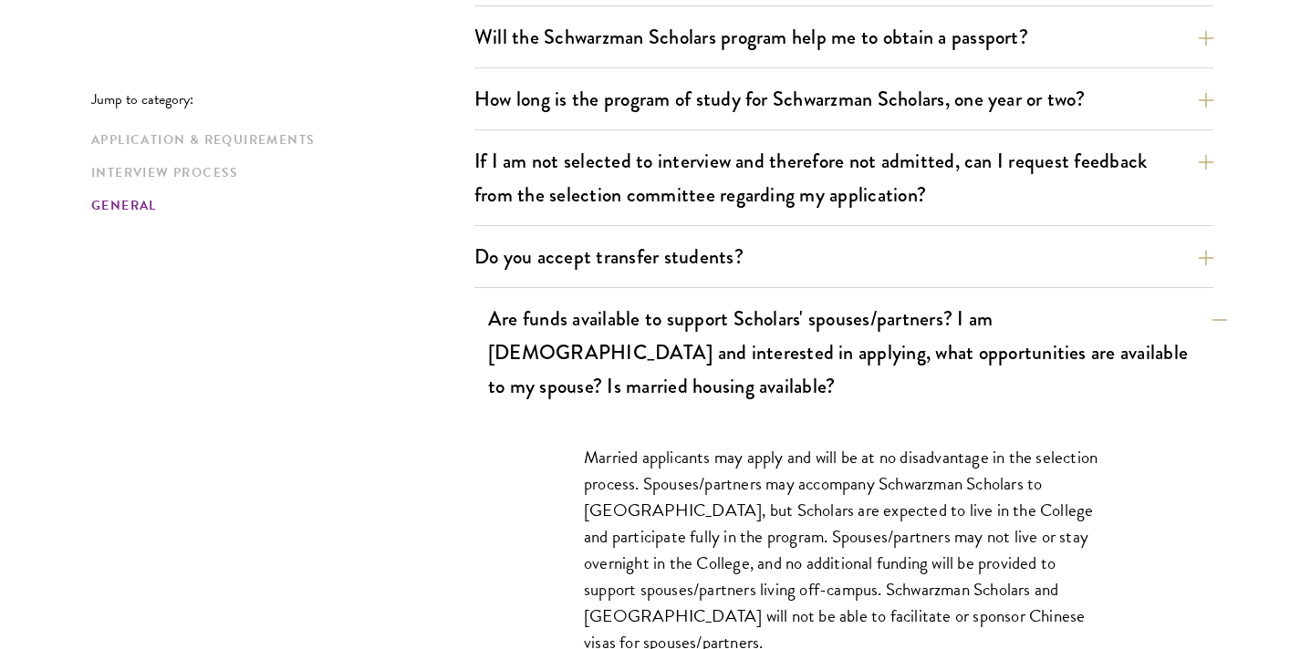
click at [901, 314] on button "Are funds available to support Scholars' spouses/partners? I am [DEMOGRAPHIC_DA…" at bounding box center [857, 352] width 739 height 109
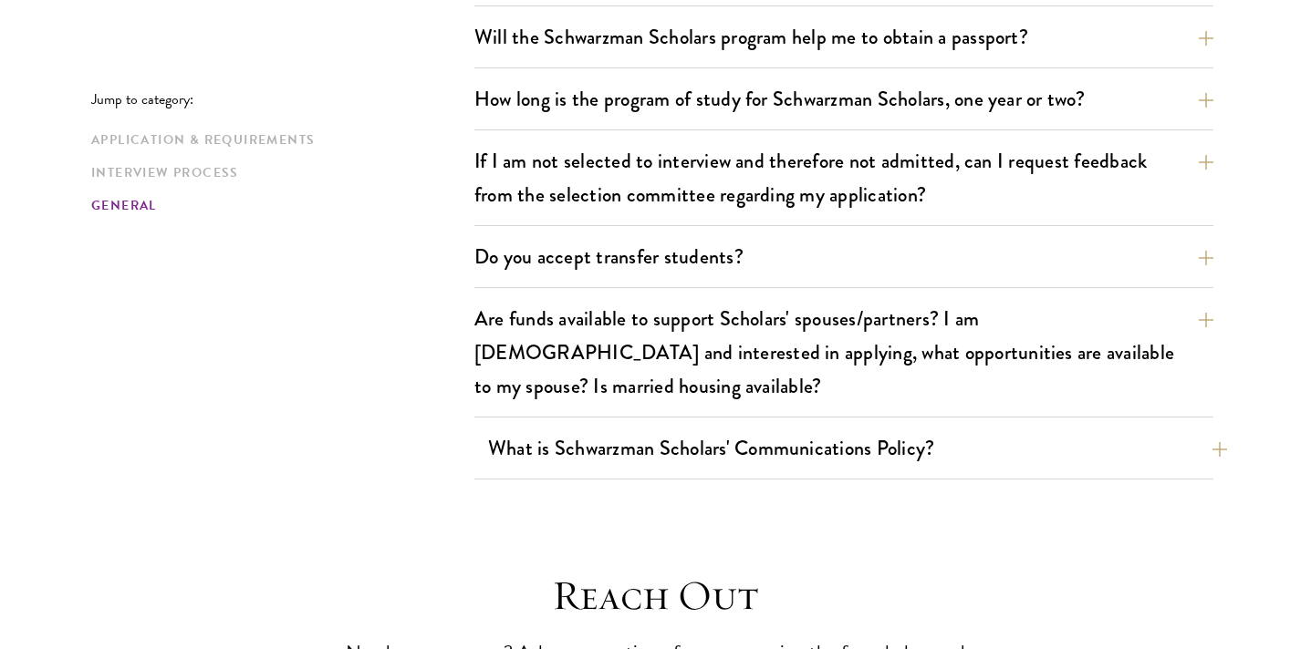
click at [877, 428] on button "What is Schwarzman Scholars' Communications Policy?" at bounding box center [857, 448] width 739 height 41
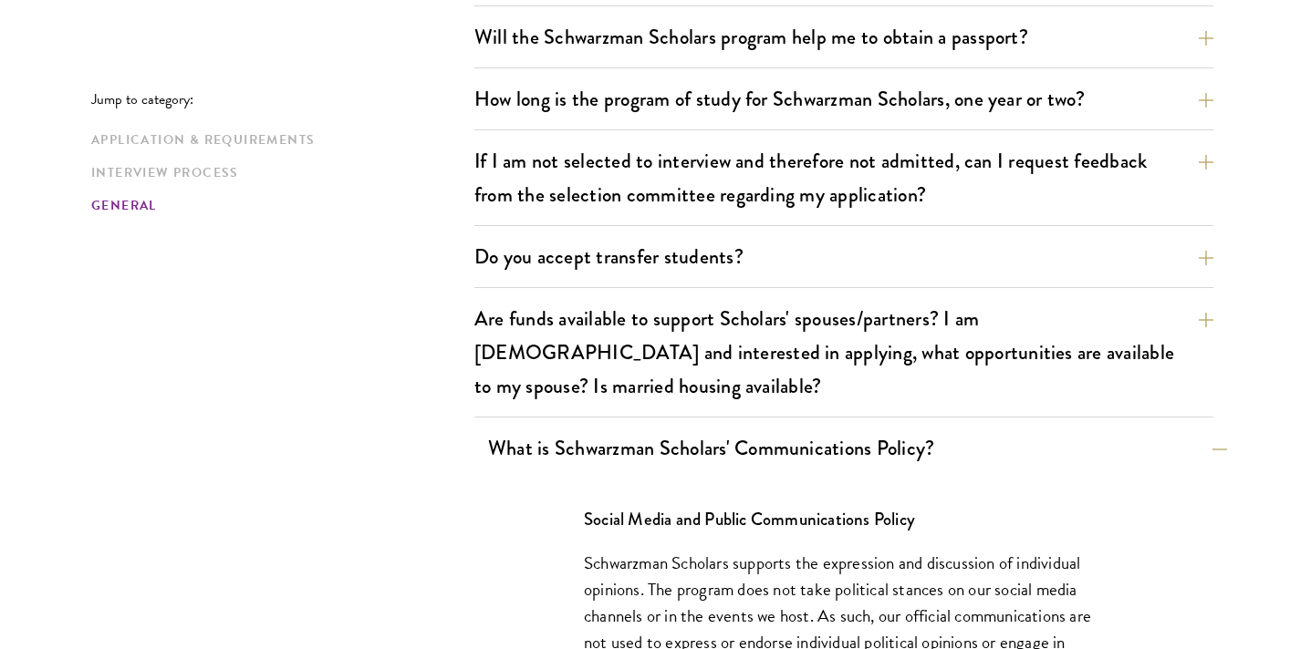
click at [877, 428] on button "What is Schwarzman Scholars' Communications Policy?" at bounding box center [857, 448] width 739 height 41
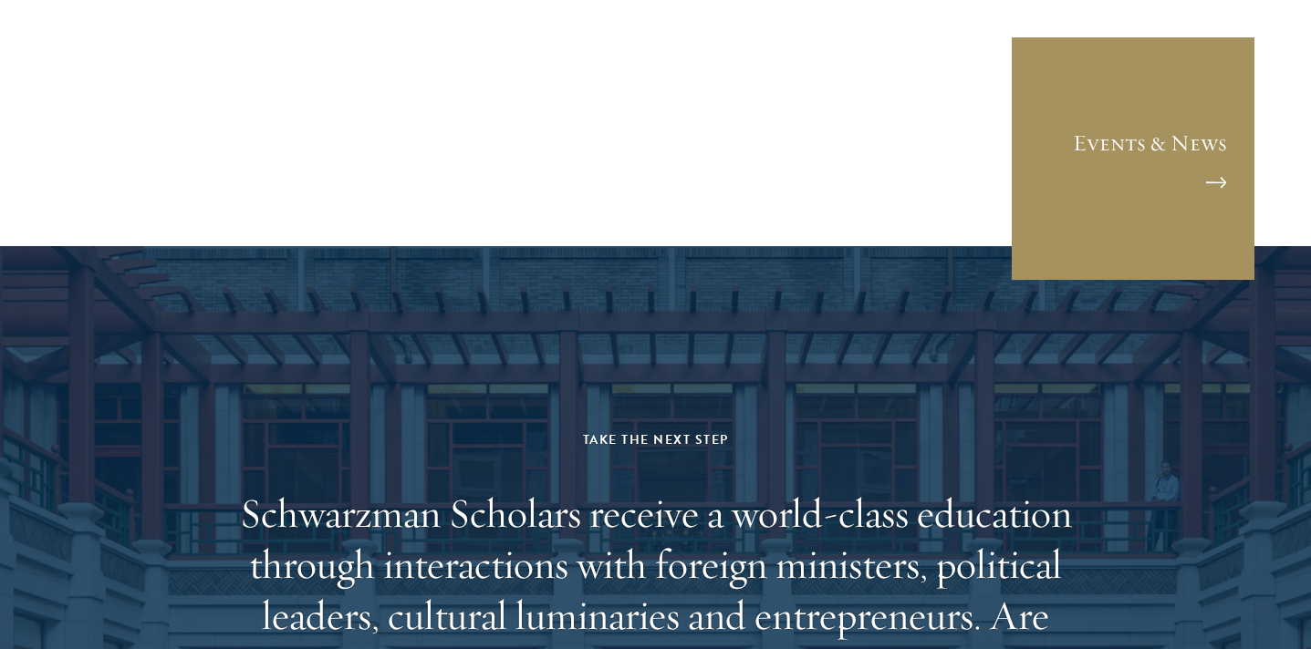
scroll to position [4324, 0]
